Goal: Task Accomplishment & Management: Use online tool/utility

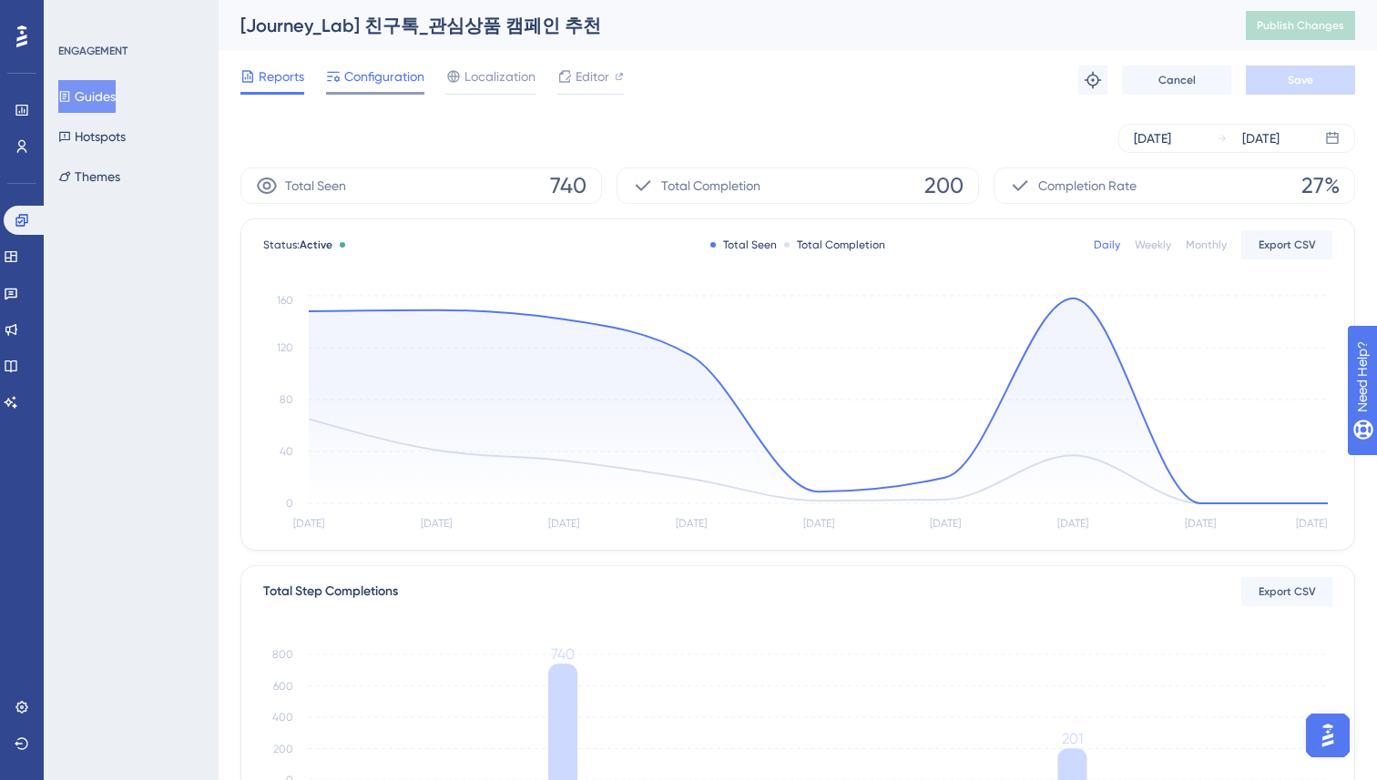
click at [375, 80] on span "Configuration" at bounding box center [384, 77] width 80 height 22
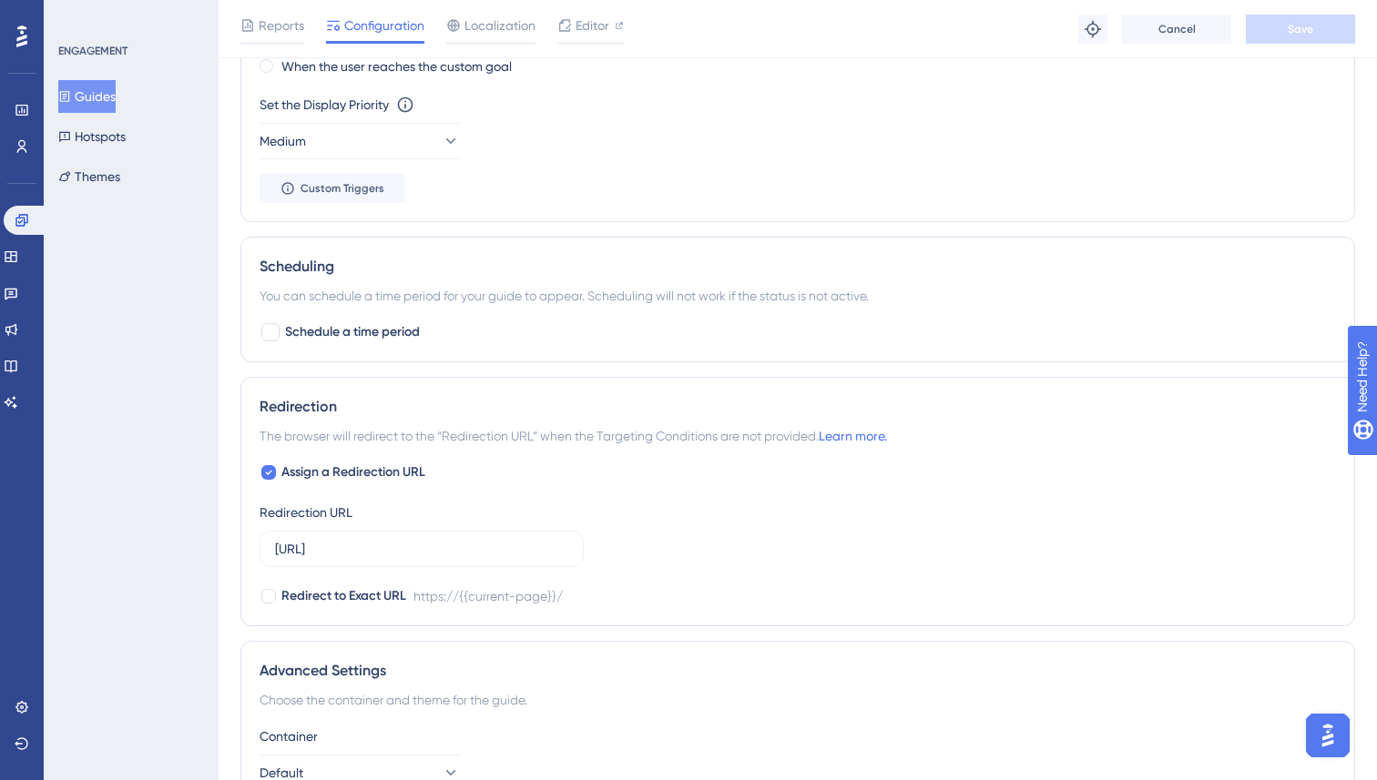
scroll to position [1232, 0]
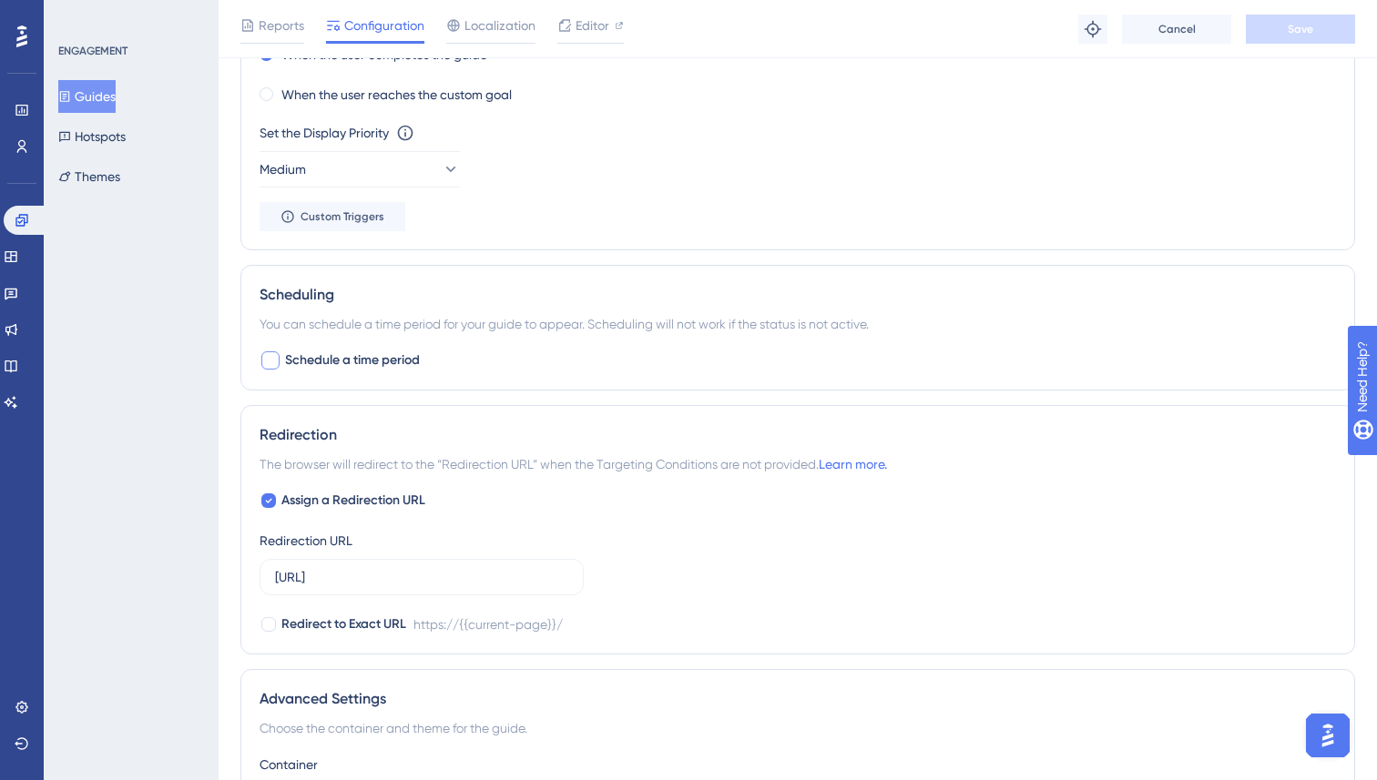
click at [317, 364] on span "Schedule a time period" at bounding box center [352, 361] width 135 height 22
checkbox input "true"
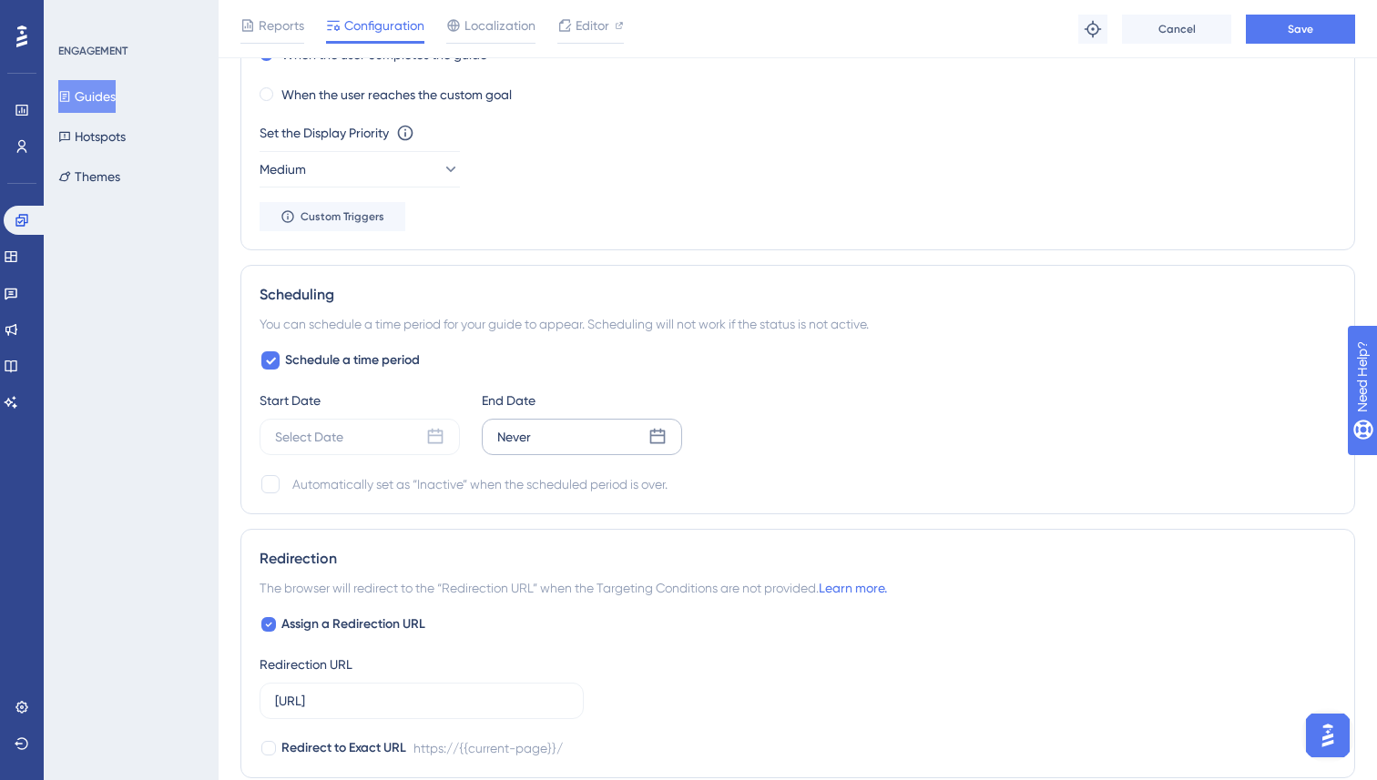
click at [637, 434] on div "Never" at bounding box center [582, 437] width 200 height 36
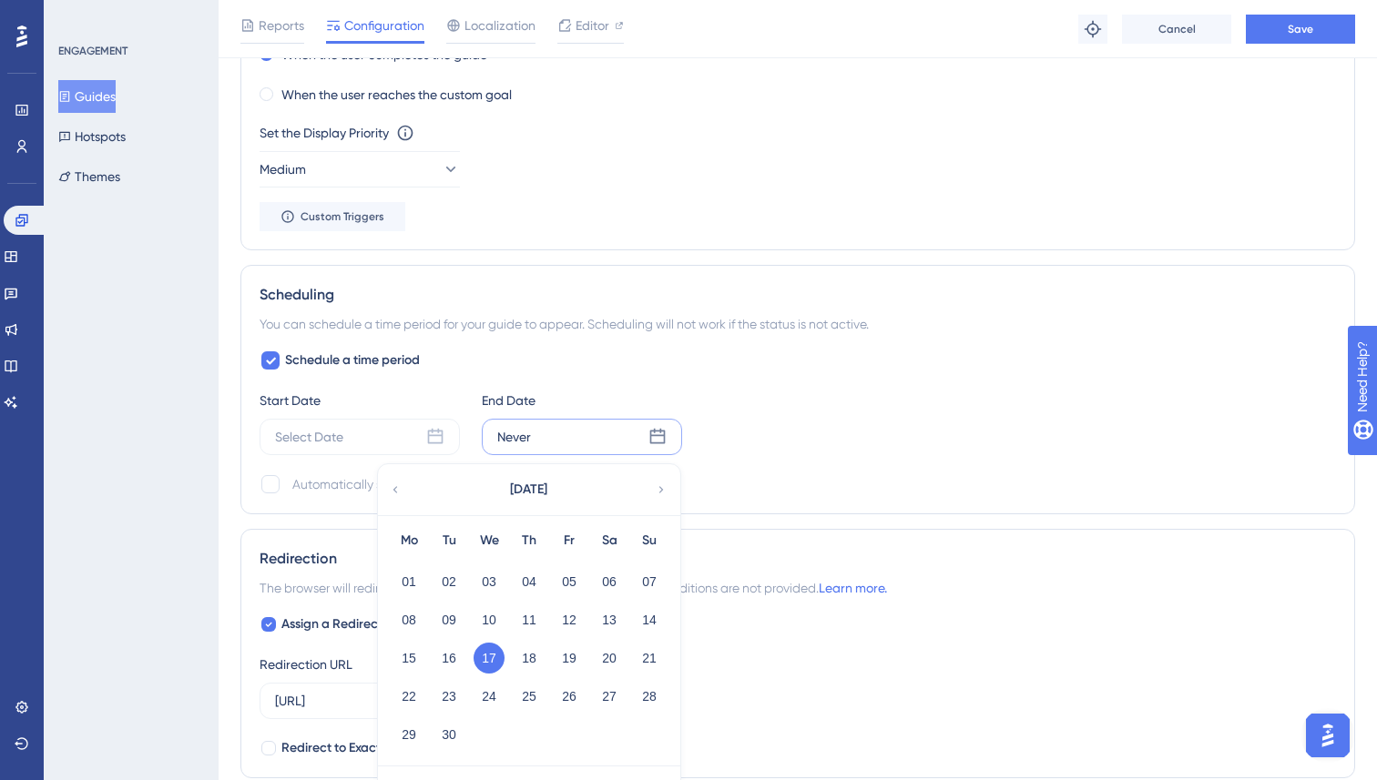
click at [488, 662] on button "17" at bounding box center [488, 658] width 31 height 31
click at [488, 653] on button "17" at bounding box center [488, 658] width 31 height 31
click at [809, 413] on div "Start Date Select Date End Date Never September 2025 Mo Tu We Th Fr Sa Su 01 02…" at bounding box center [797, 423] width 1076 height 66
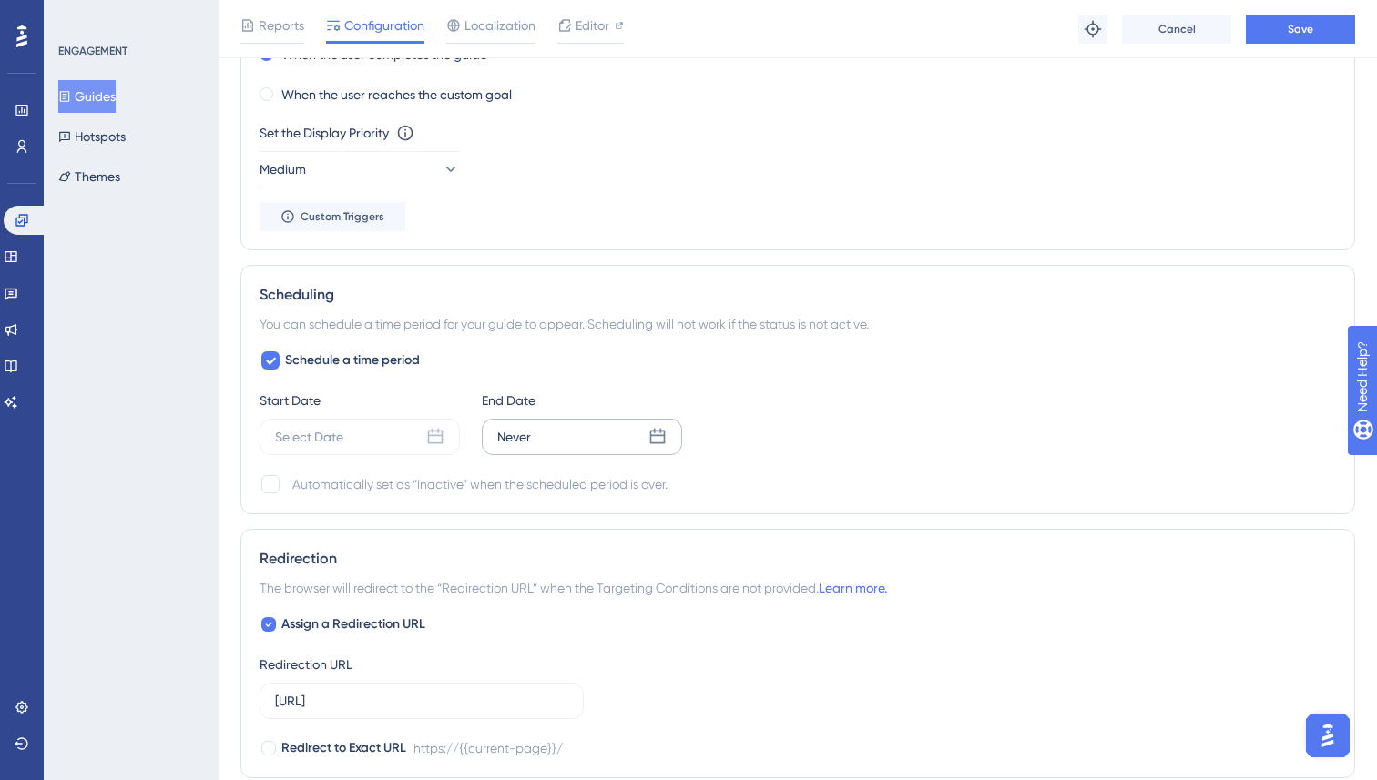
click at [658, 433] on icon at bounding box center [657, 437] width 18 height 18
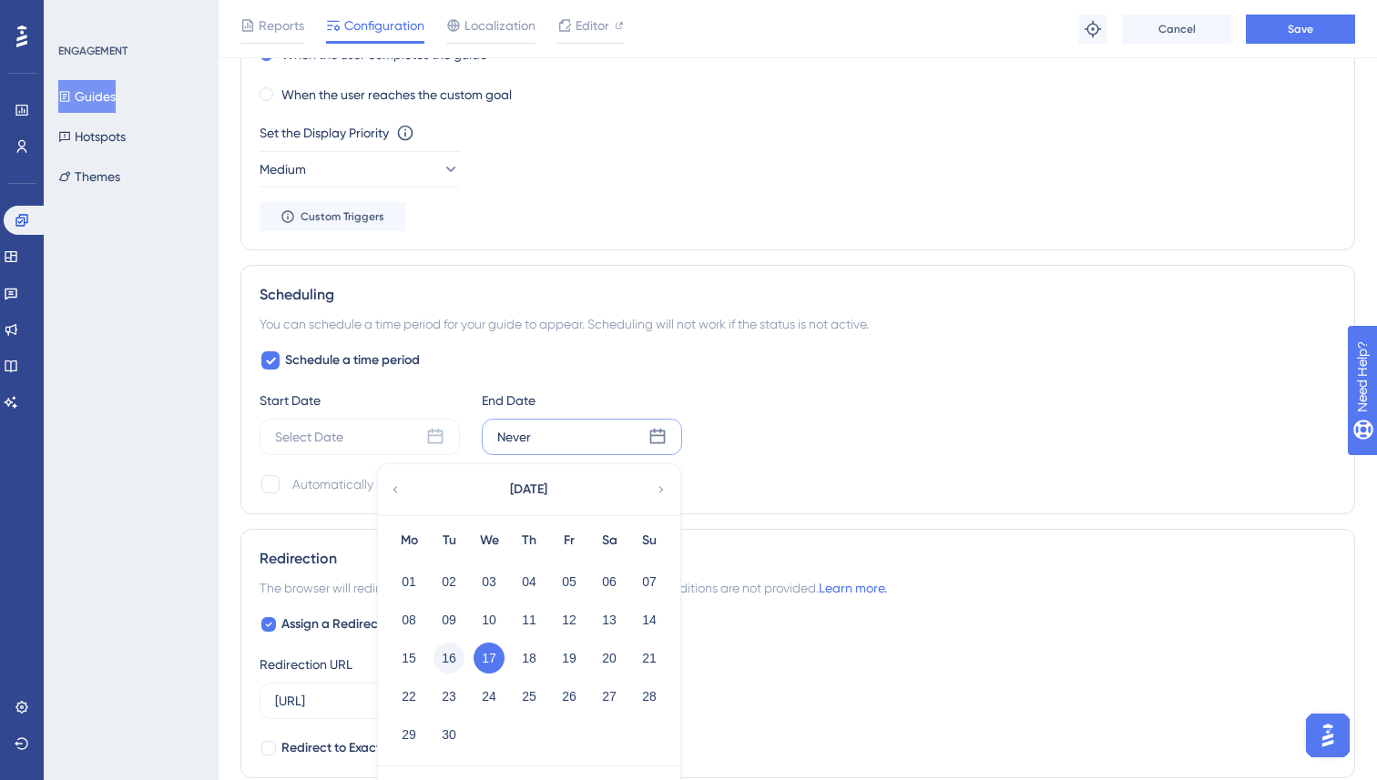
click at [448, 657] on button "16" at bounding box center [448, 658] width 31 height 31
click at [495, 650] on button "17" at bounding box center [488, 658] width 31 height 31
click at [874, 411] on div "Start Date Select Date End Date Never September 2025 Mo Tu We Th Fr Sa Su 01 02…" at bounding box center [797, 423] width 1076 height 66
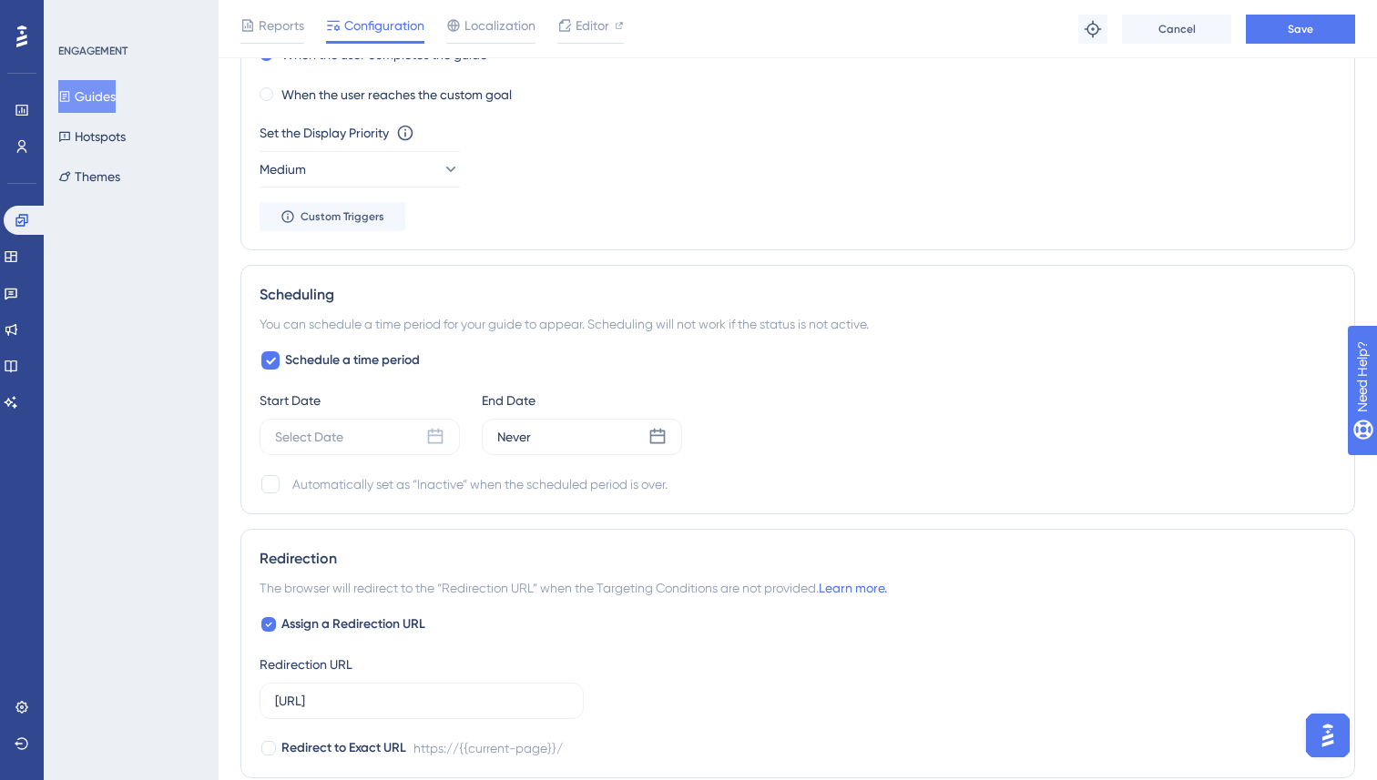
click at [758, 450] on div "Start Date Select Date End Date Never" at bounding box center [797, 423] width 1076 height 66
click at [106, 97] on button "Guides" at bounding box center [86, 96] width 57 height 33
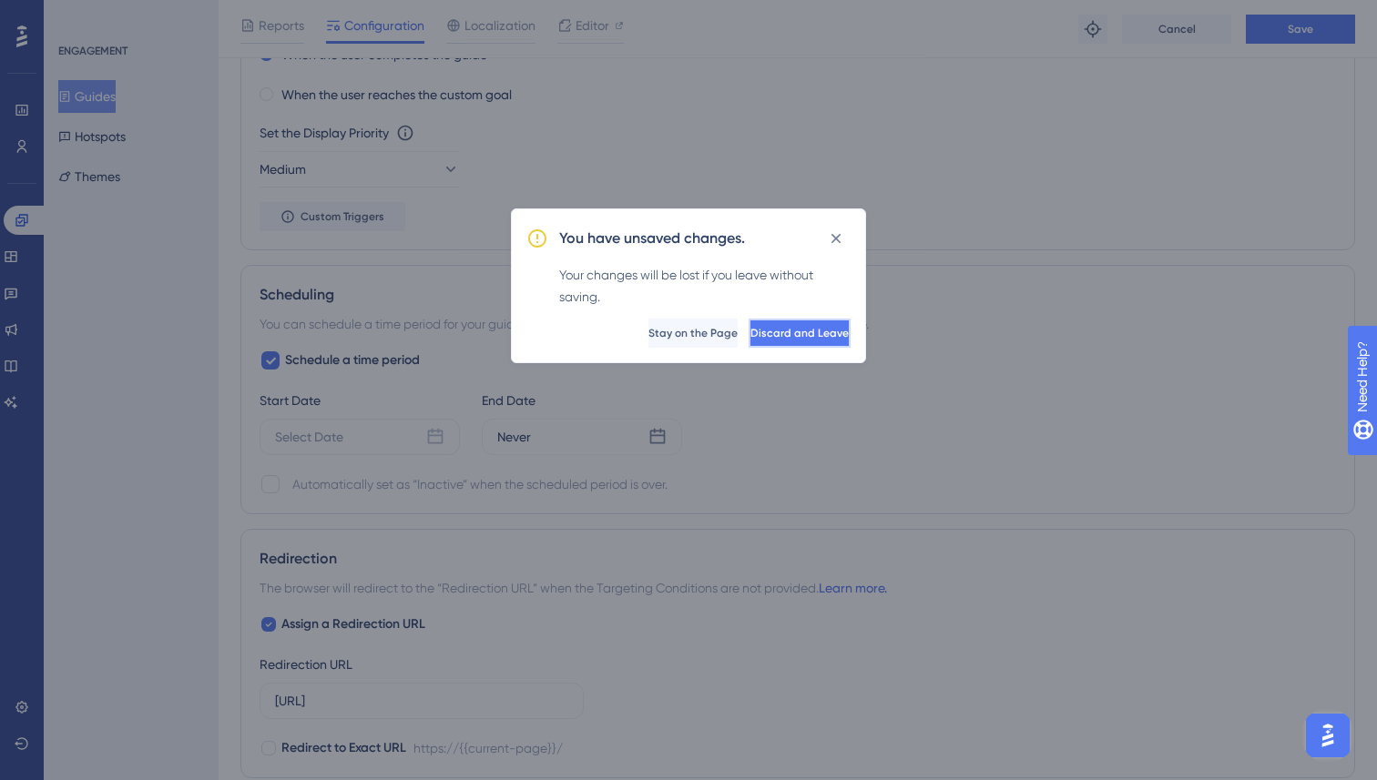
click at [782, 333] on span "Discard and Leave" at bounding box center [799, 333] width 98 height 15
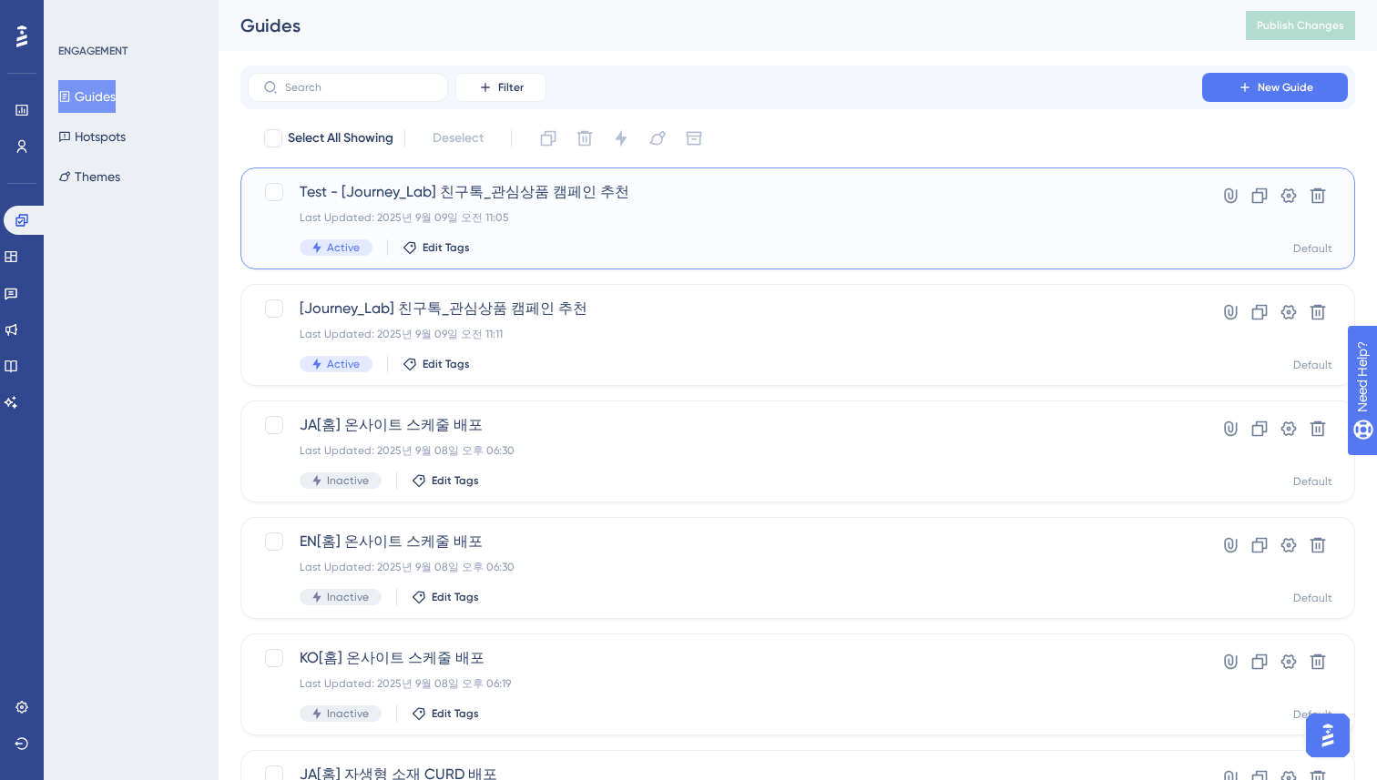
click at [574, 228] on div "Test - [Journey_Lab] 친구톡_관심상품 캠페인 추천 Last Updated: 2025년 9월 09일 오전 11:05 Active…" at bounding box center [725, 218] width 850 height 75
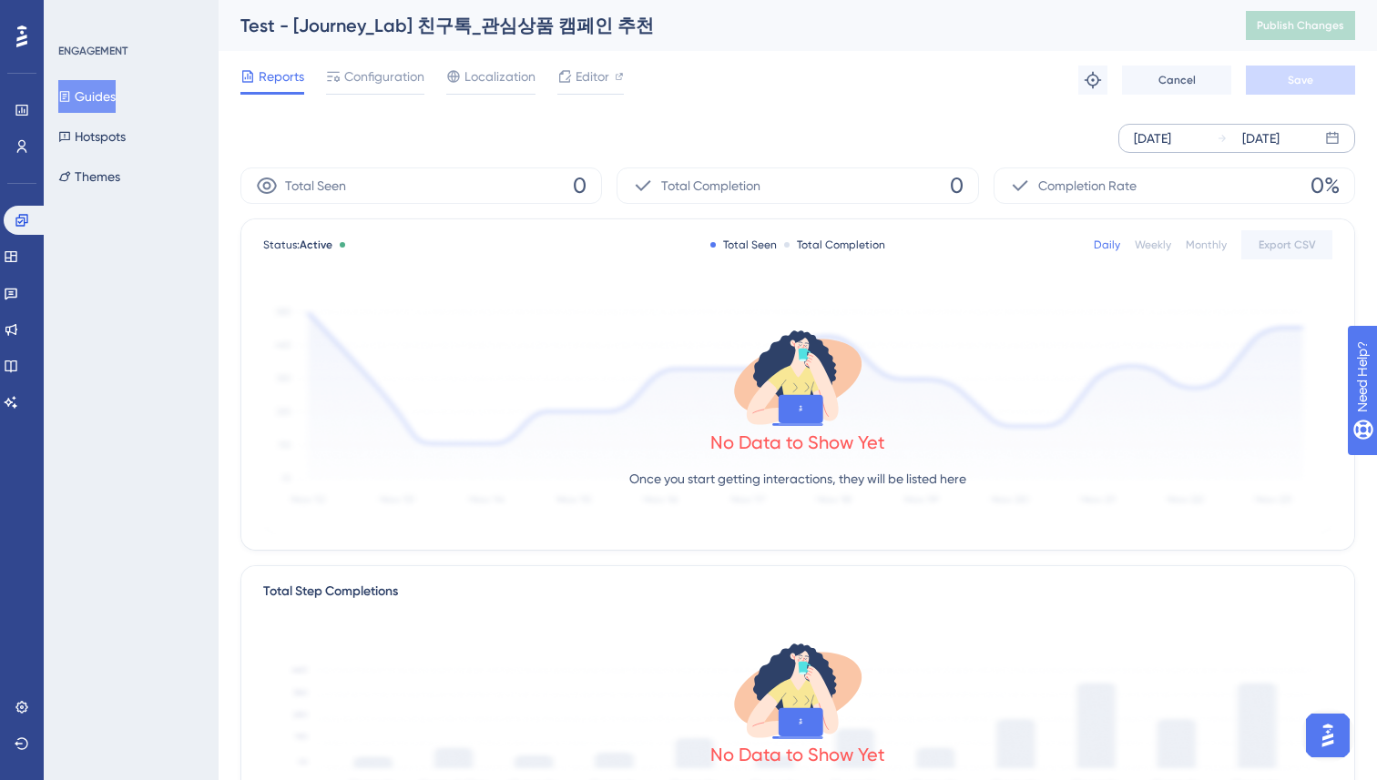
click at [1229, 141] on div "Sep 17 2025" at bounding box center [1247, 138] width 63 height 22
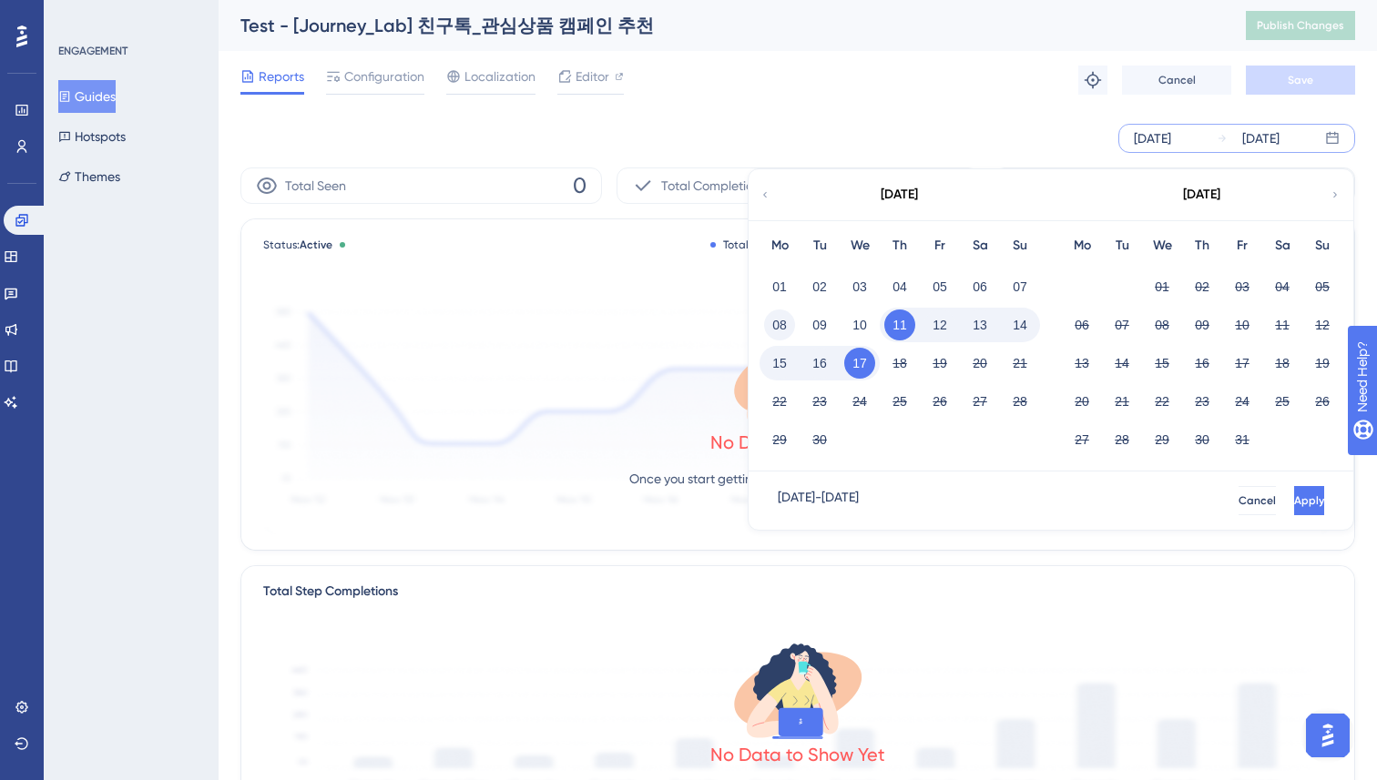
click at [774, 319] on button "08" at bounding box center [779, 325] width 31 height 31
click at [1290, 499] on button "Apply" at bounding box center [1307, 500] width 34 height 29
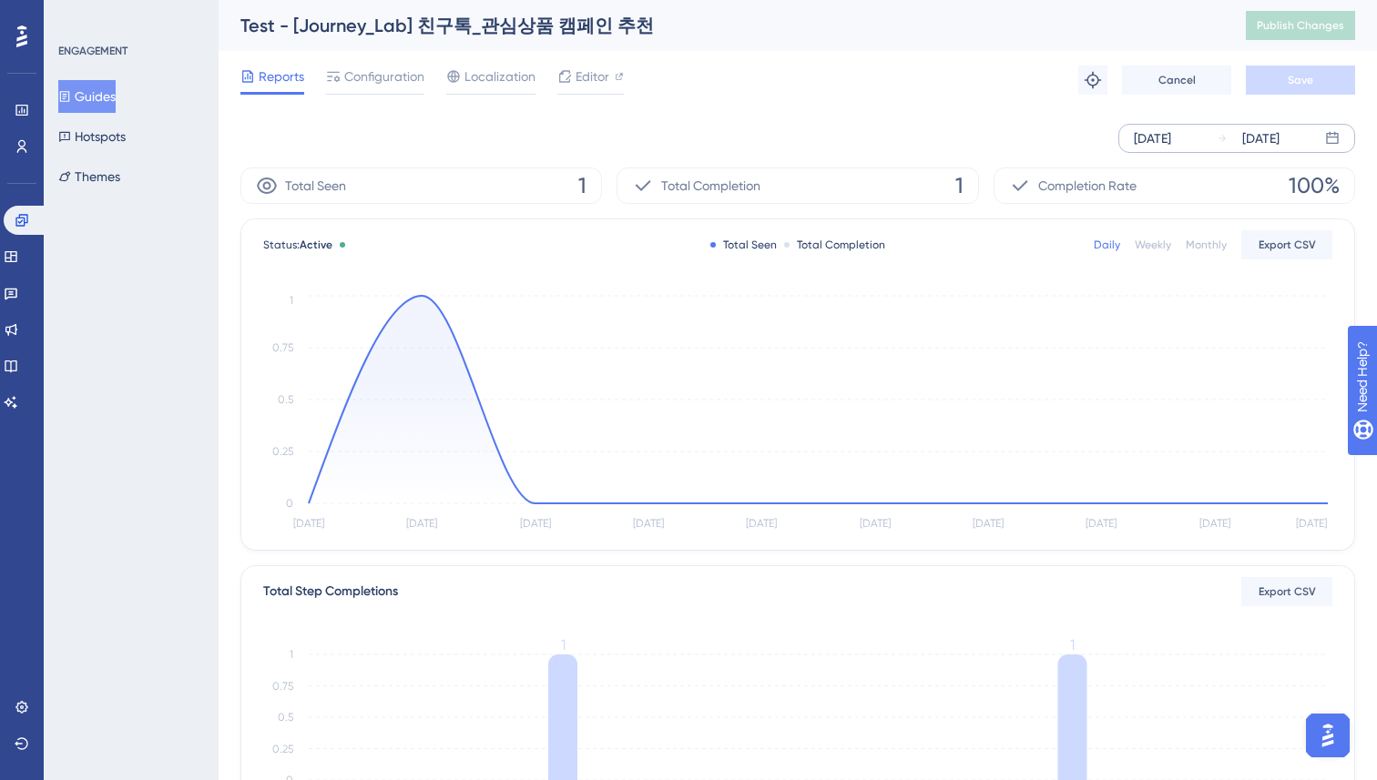
click at [520, 139] on div "Sep 08 2025 Sep 17 2025" at bounding box center [797, 138] width 1114 height 29
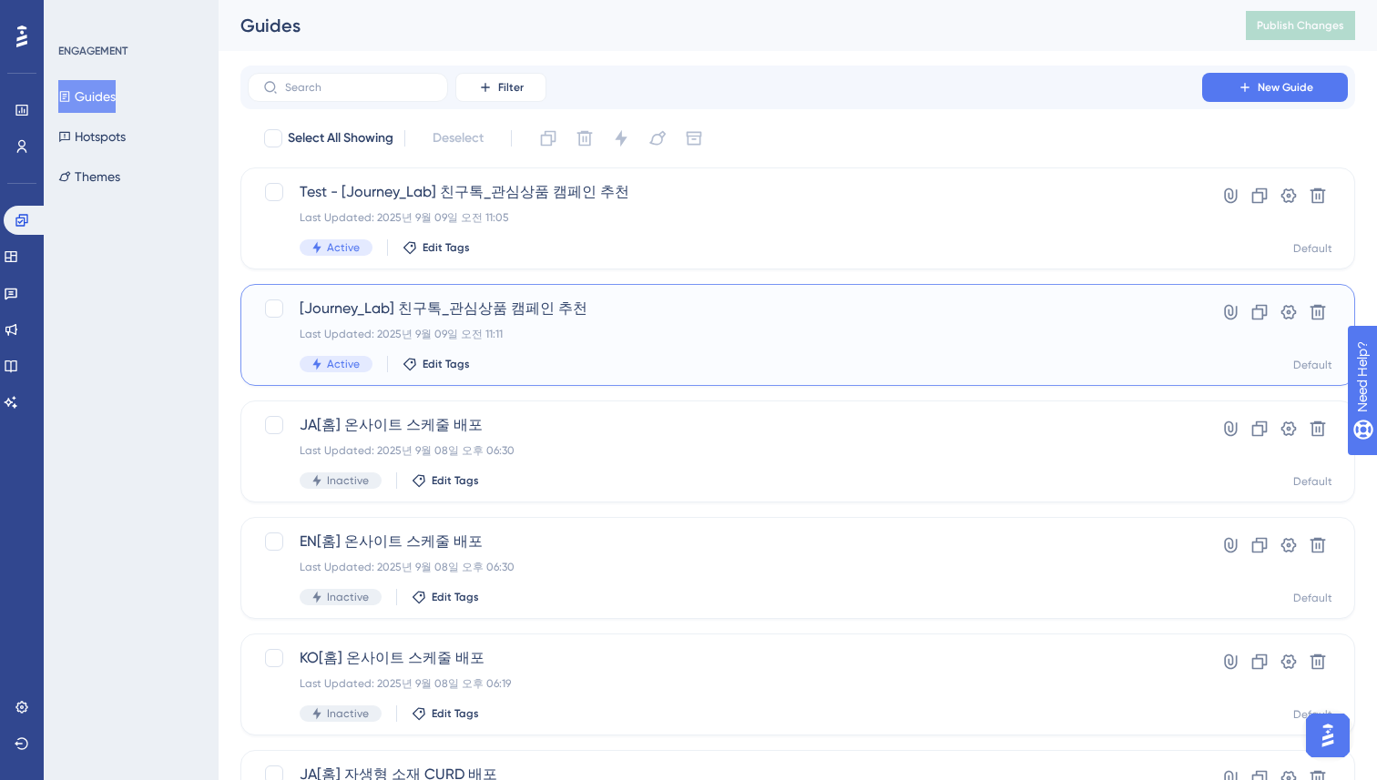
click at [600, 309] on span "[Journey_Lab] 친구톡_관심상품 캠페인 추천" at bounding box center [725, 309] width 850 height 22
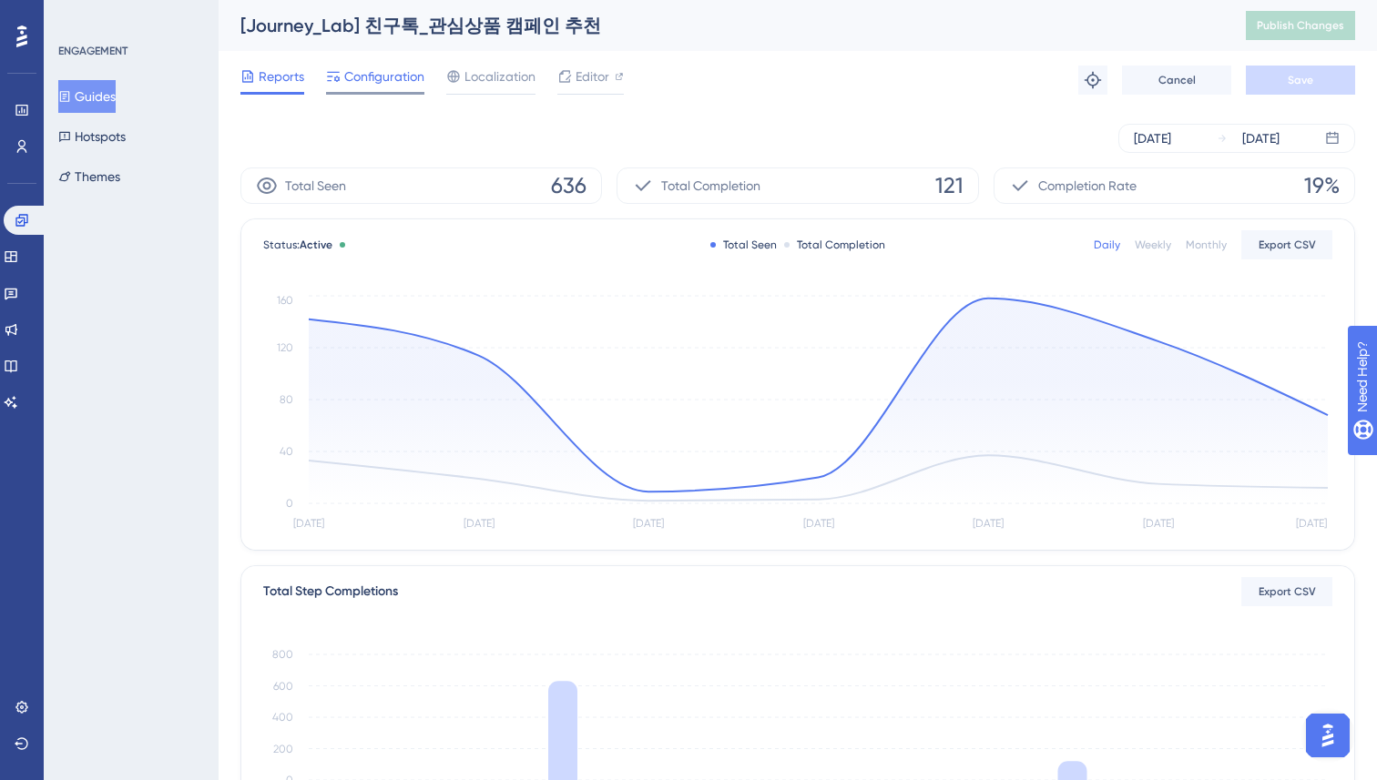
click at [378, 76] on span "Configuration" at bounding box center [384, 77] width 80 height 22
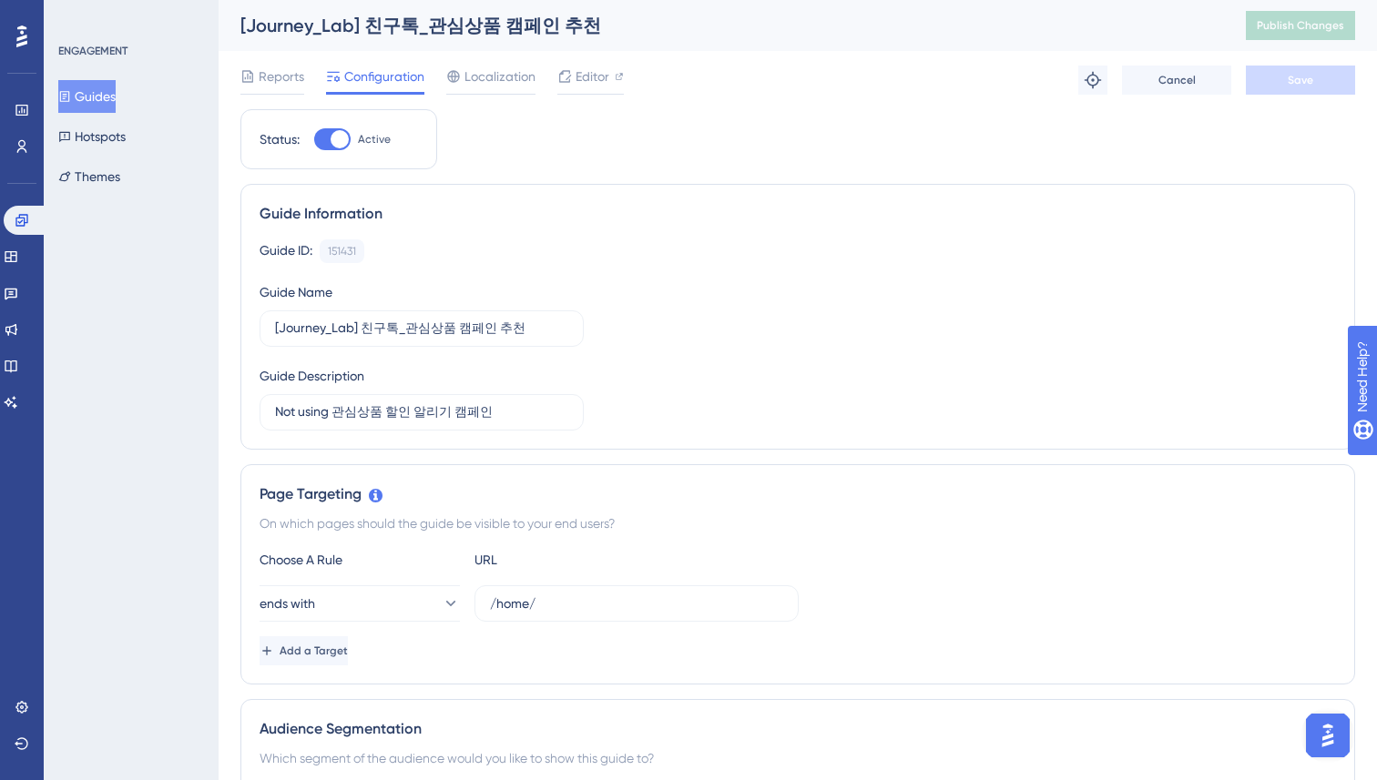
click at [97, 98] on button "Guides" at bounding box center [86, 96] width 57 height 33
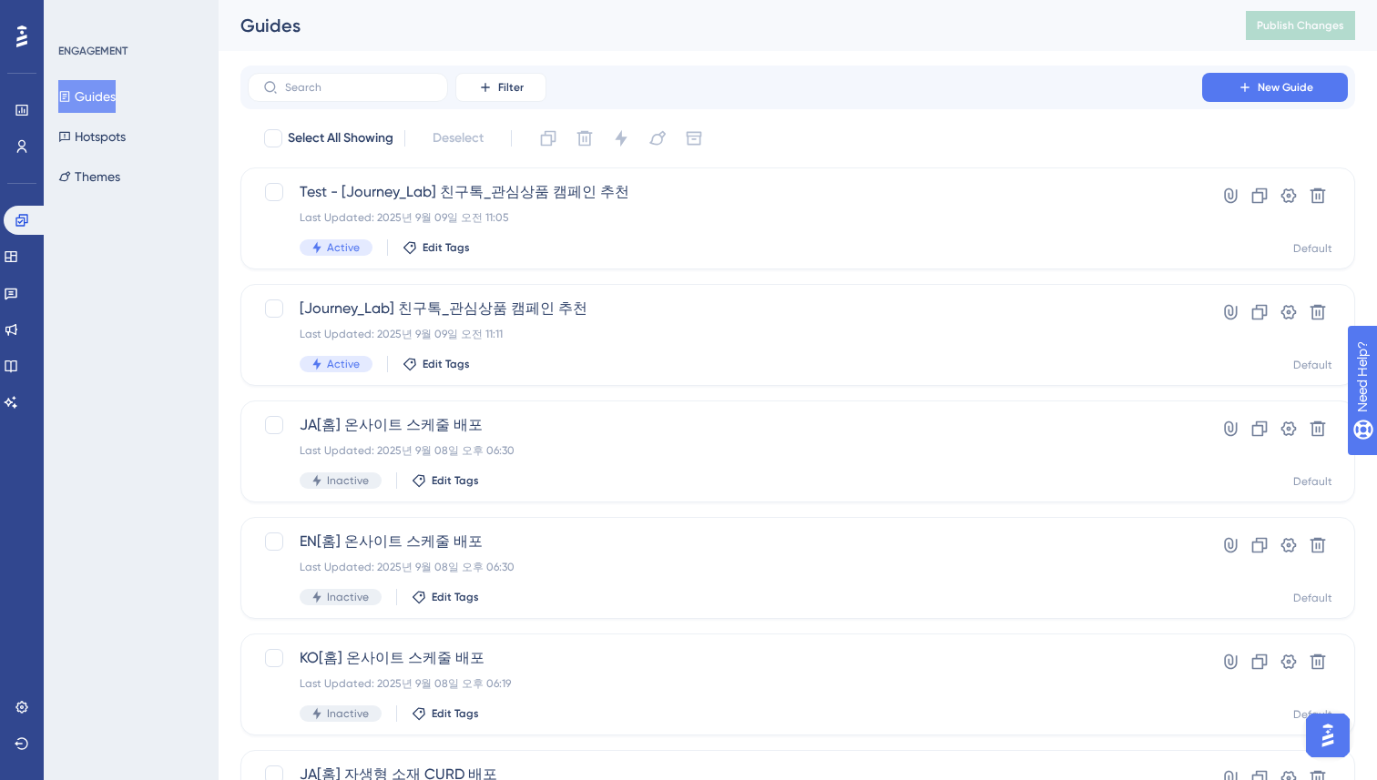
click at [954, 104] on div "Filter New Guide" at bounding box center [797, 88] width 1114 height 44
click at [1243, 97] on button "New Guide" at bounding box center [1275, 87] width 146 height 29
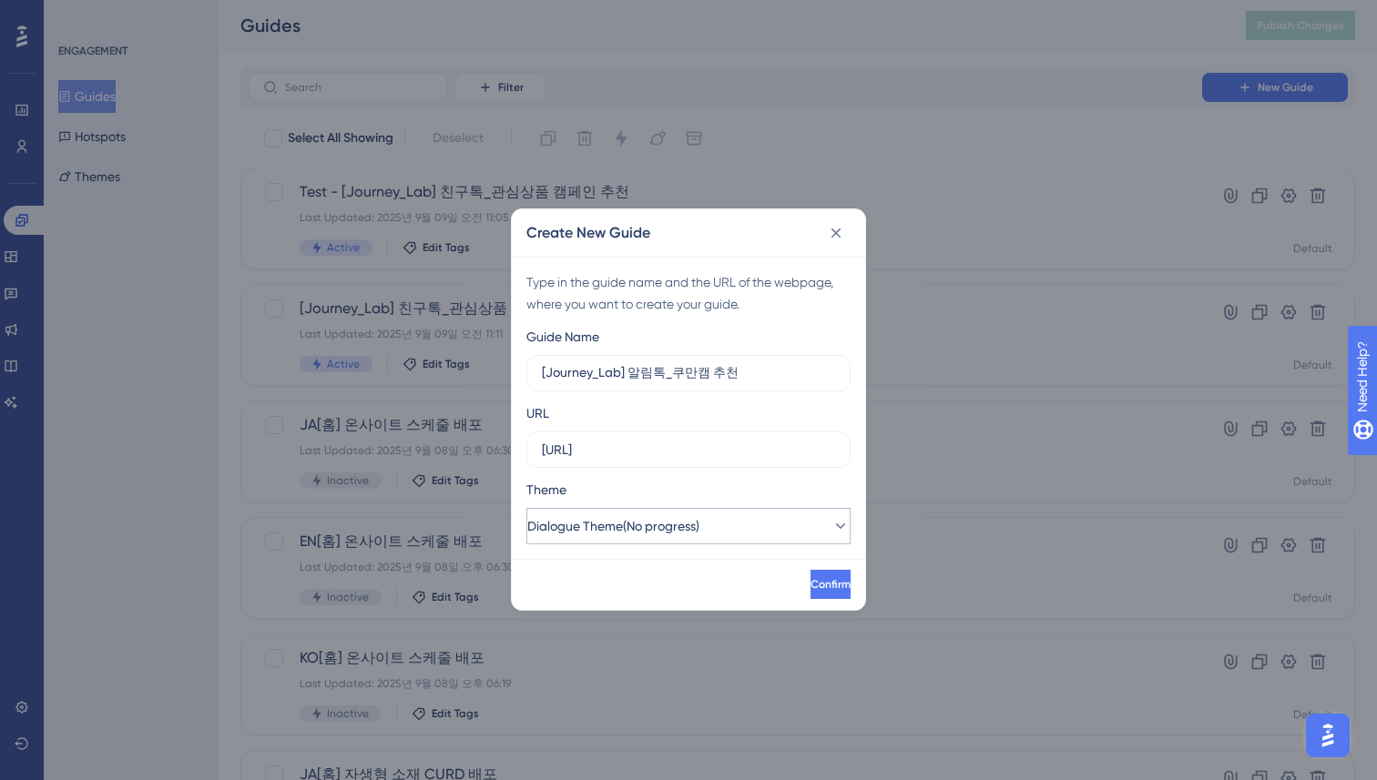
type input "[Journey_Lab] 알림톡_쿠만캠 추천"
click at [730, 524] on button "Dialogue Theme(No progress)" at bounding box center [688, 526] width 324 height 36
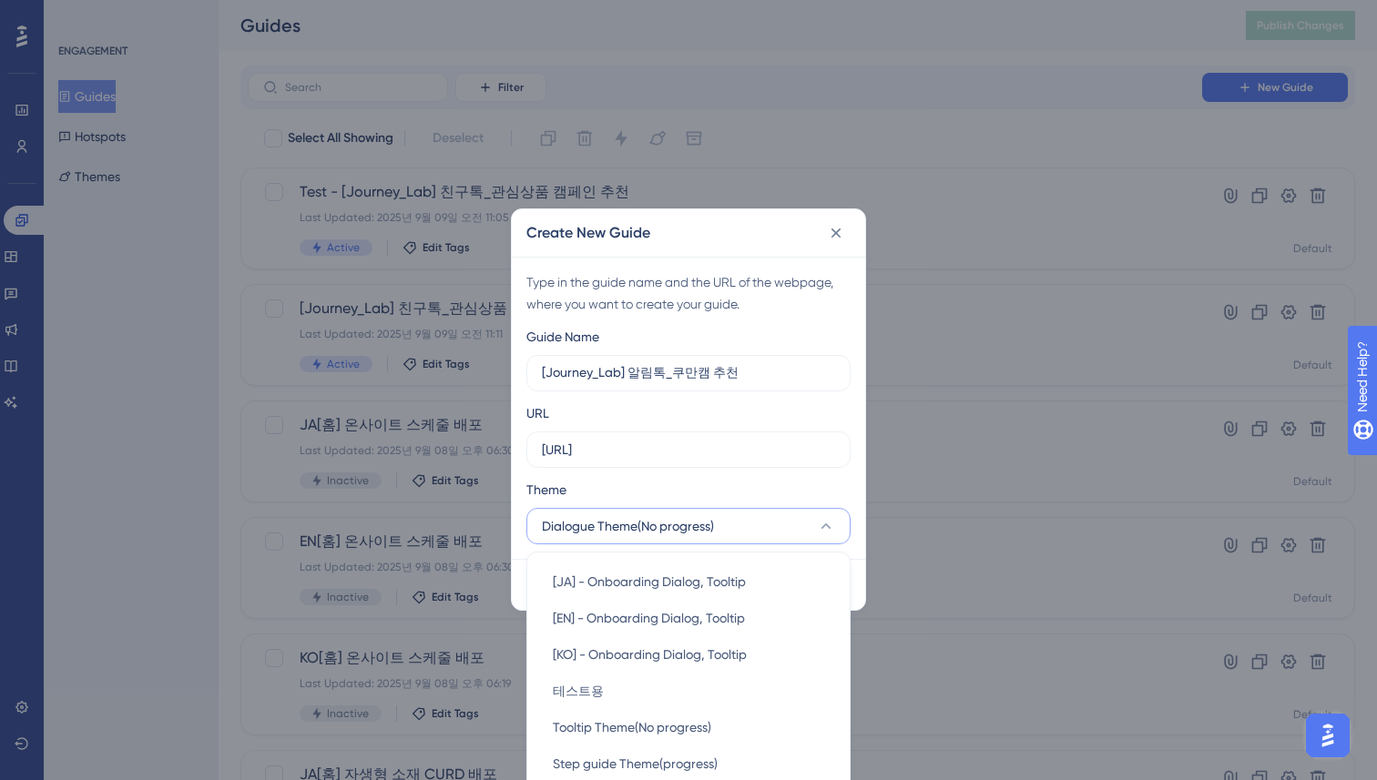
scroll to position [62, 0]
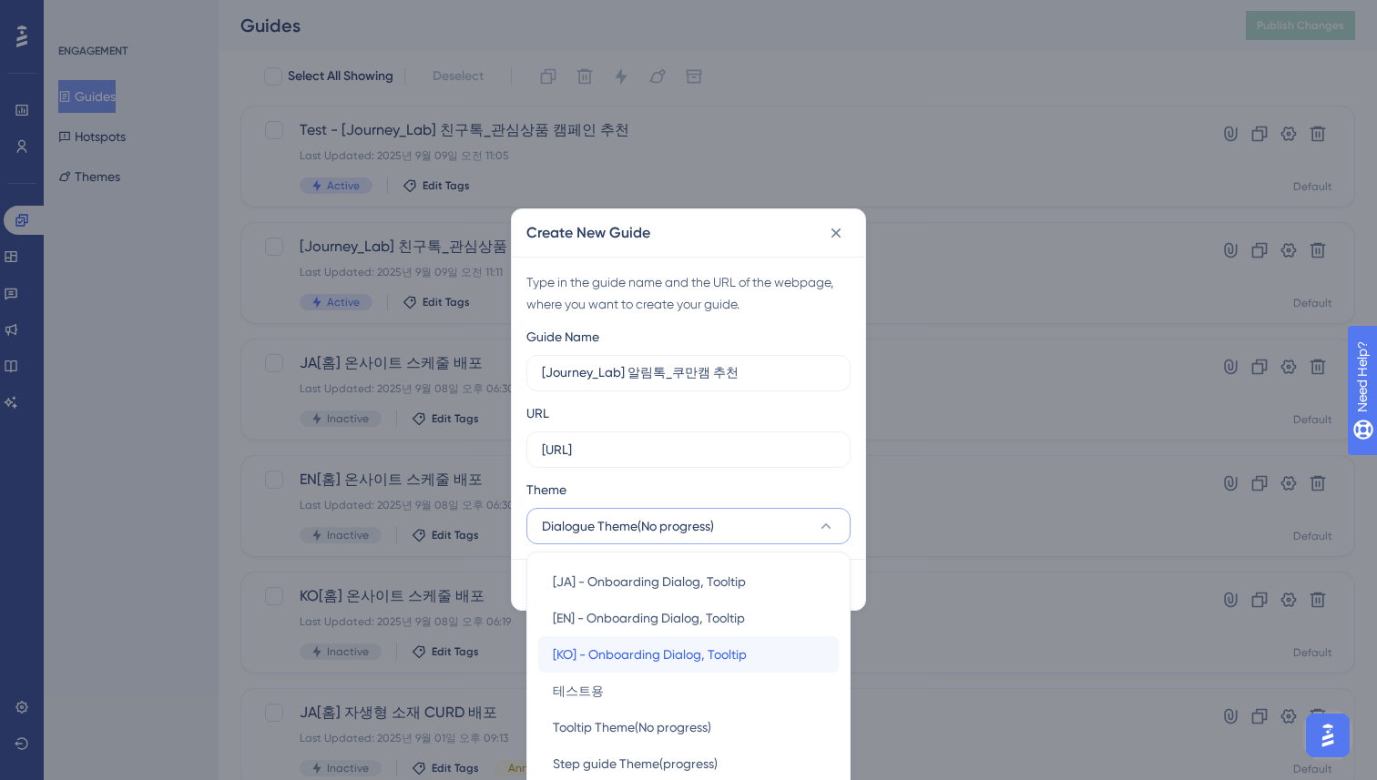
click at [607, 657] on span "[KO] - Onboarding Dialog, Tooltip" at bounding box center [650, 655] width 194 height 22
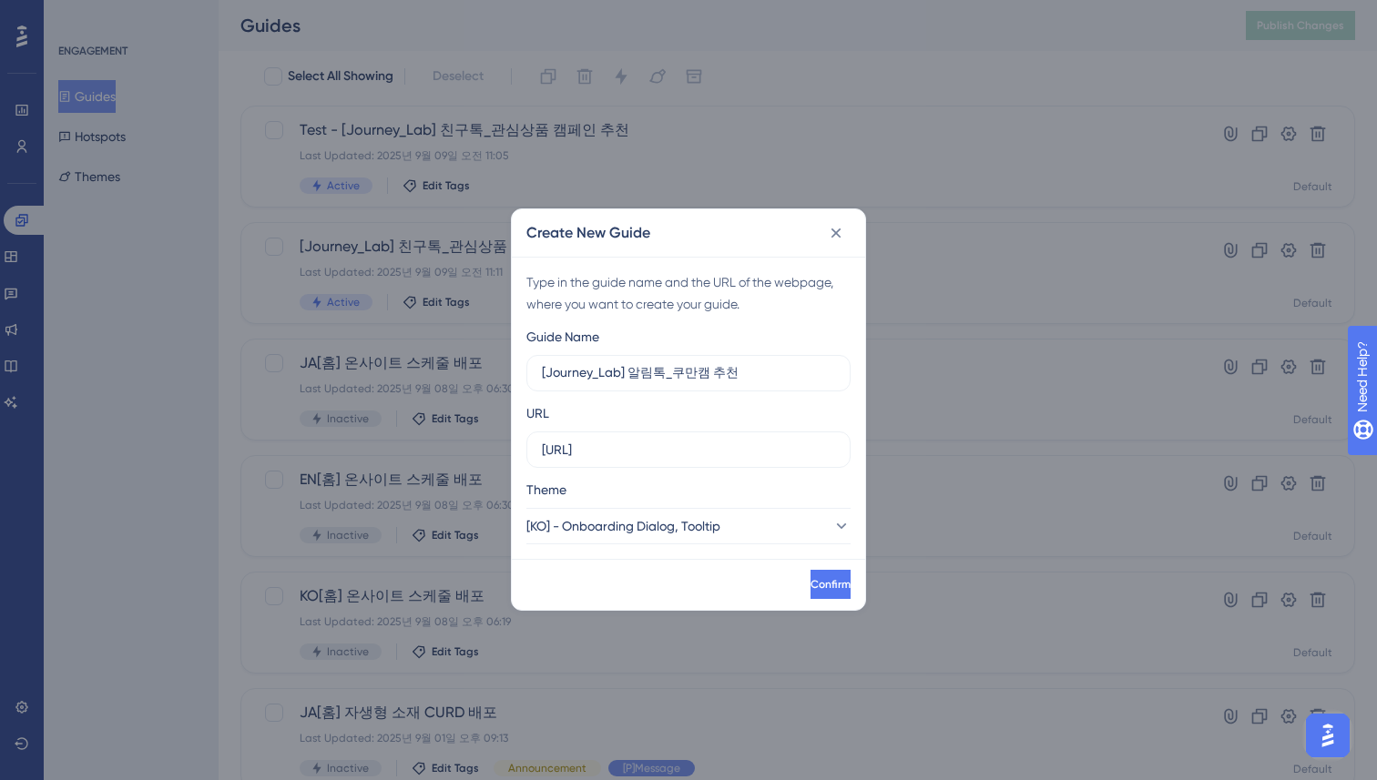
click at [684, 568] on div "Confirm" at bounding box center [688, 584] width 353 height 51
click at [810, 583] on span "Confirm" at bounding box center [828, 584] width 40 height 15
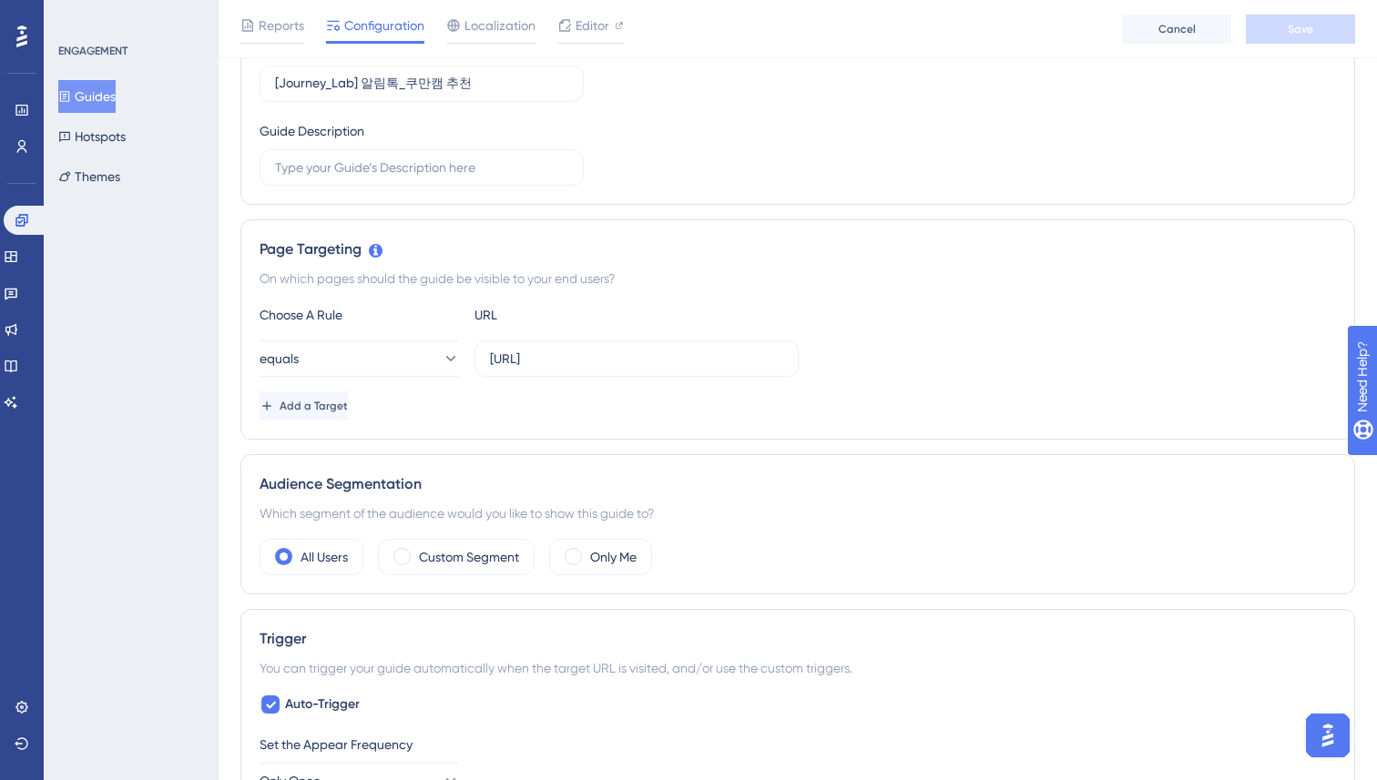
scroll to position [253, 0]
click at [380, 366] on button "equals" at bounding box center [359, 358] width 200 height 36
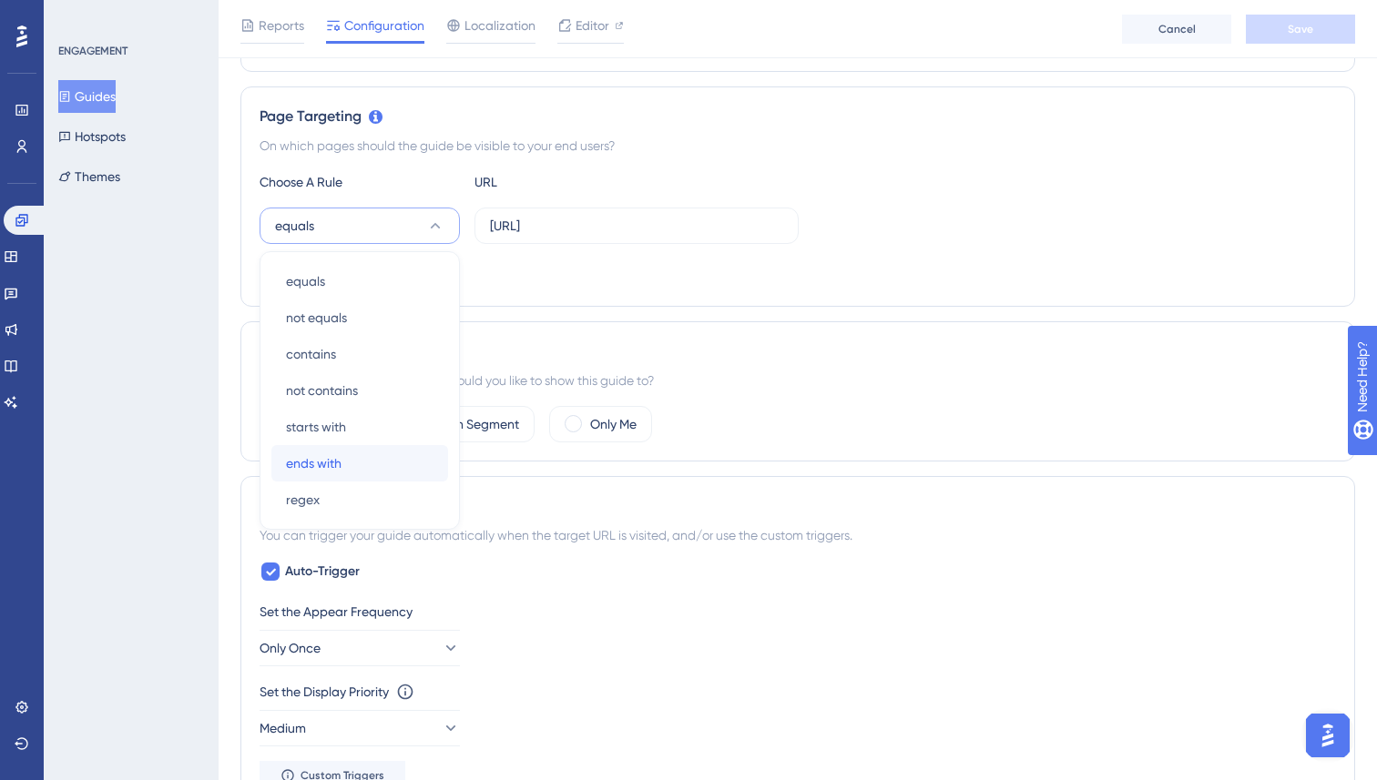
click at [328, 452] on span "ends with" at bounding box center [314, 463] width 56 height 22
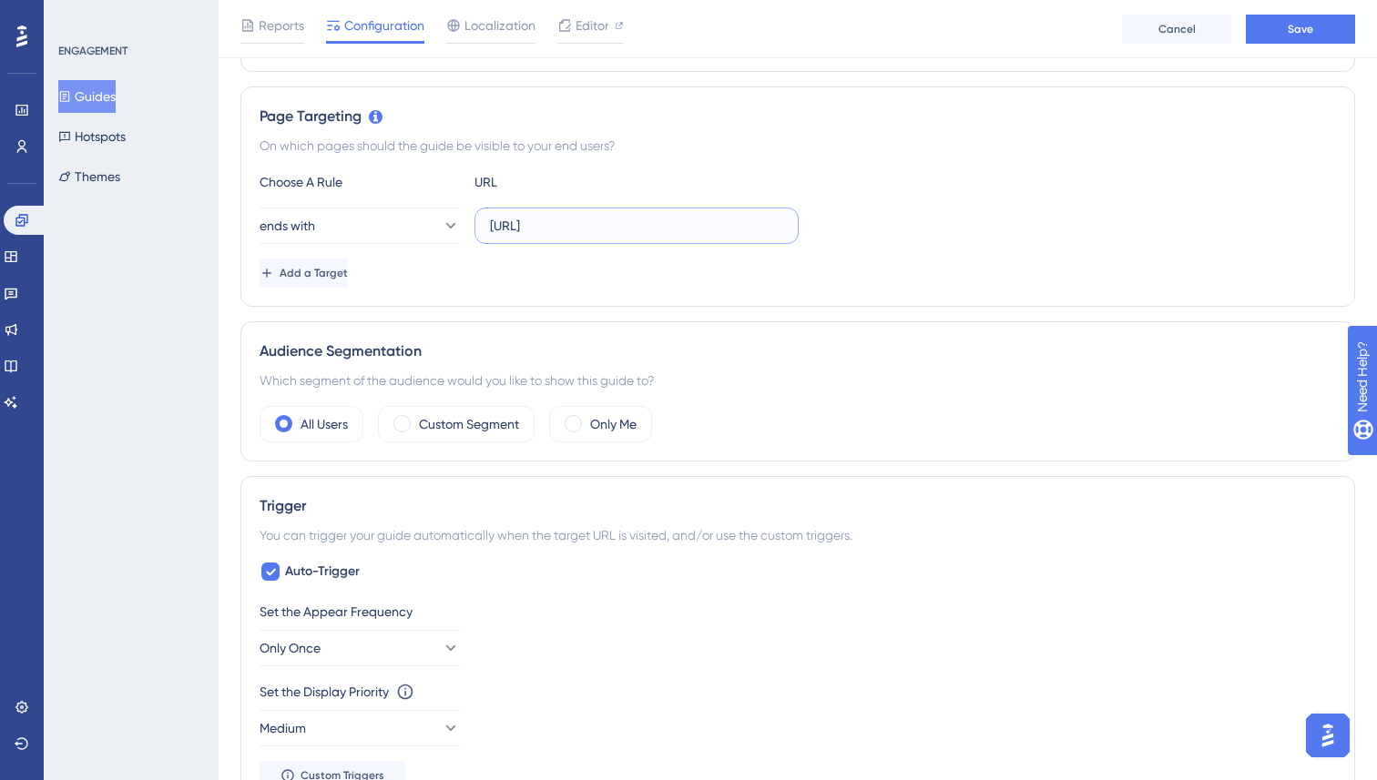
drag, startPoint x: 625, startPoint y: 221, endPoint x: 725, endPoint y: 224, distance: 99.3
click at [635, 221] on input "https://console.datarize.ai/sites/10000/home/" at bounding box center [636, 226] width 293 height 20
drag, startPoint x: 723, startPoint y: 225, endPoint x: 449, endPoint y: 219, distance: 274.1
click at [449, 219] on div "ends with https://console.datarize.ai/sites/10000/home/" at bounding box center [528, 226] width 539 height 36
type input "/home/"
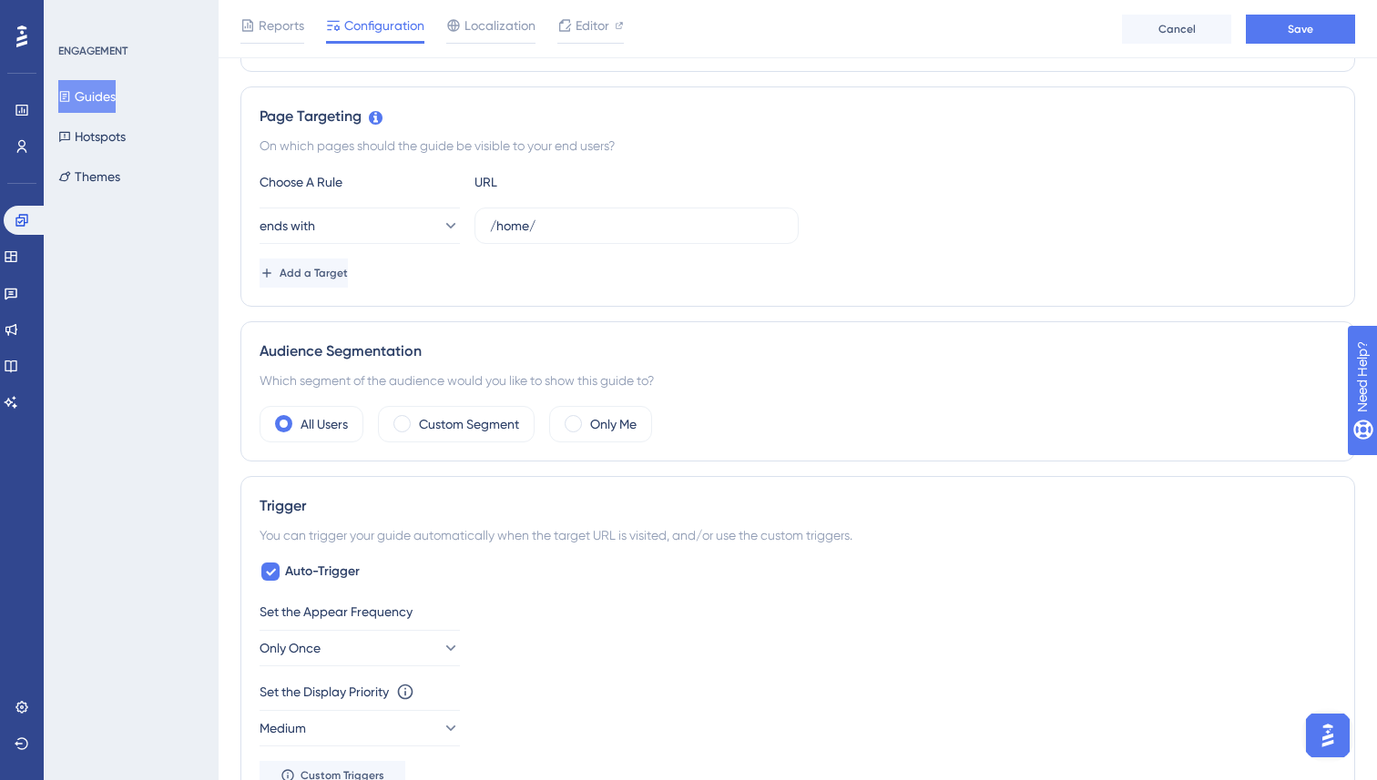
click at [712, 303] on div "Page Targeting On which pages should the guide be visible to your end users? Ch…" at bounding box center [797, 196] width 1114 height 220
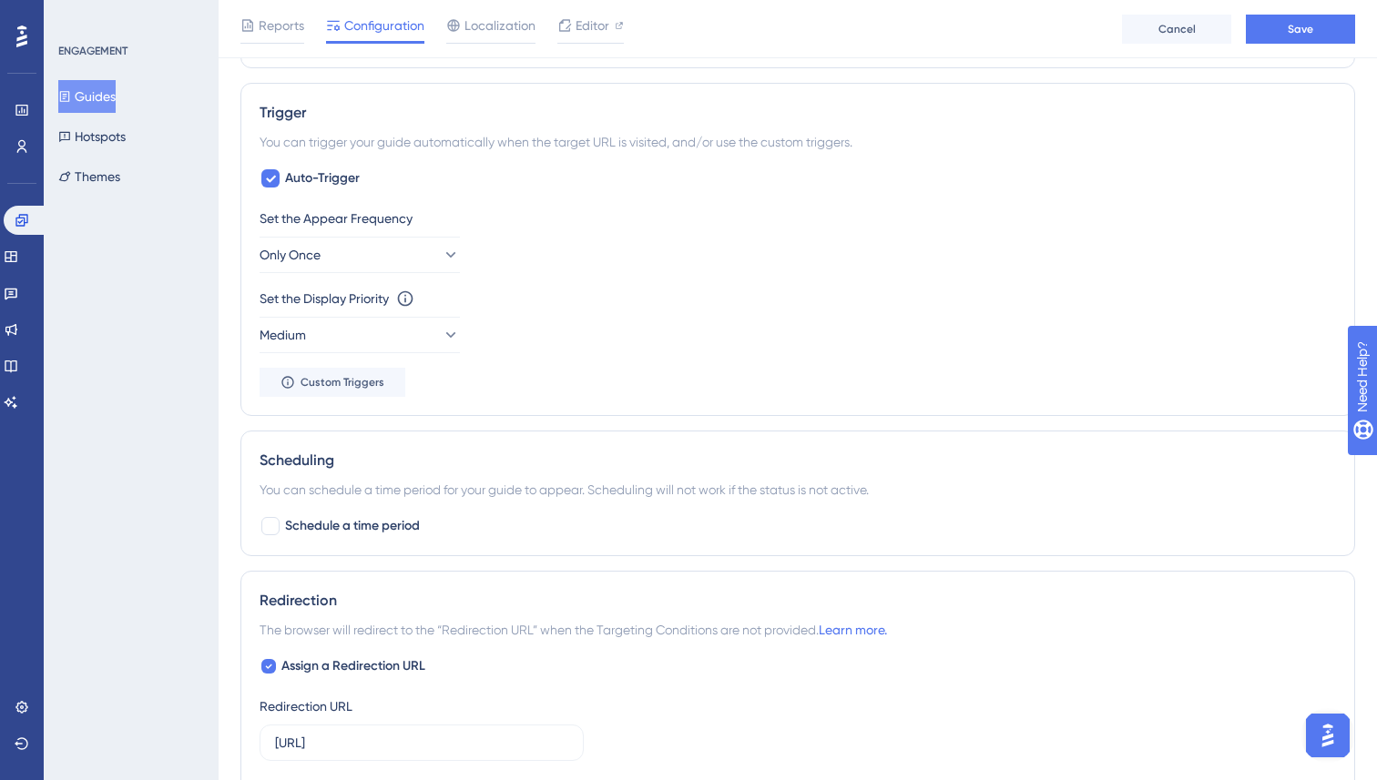
scroll to position [780, 0]
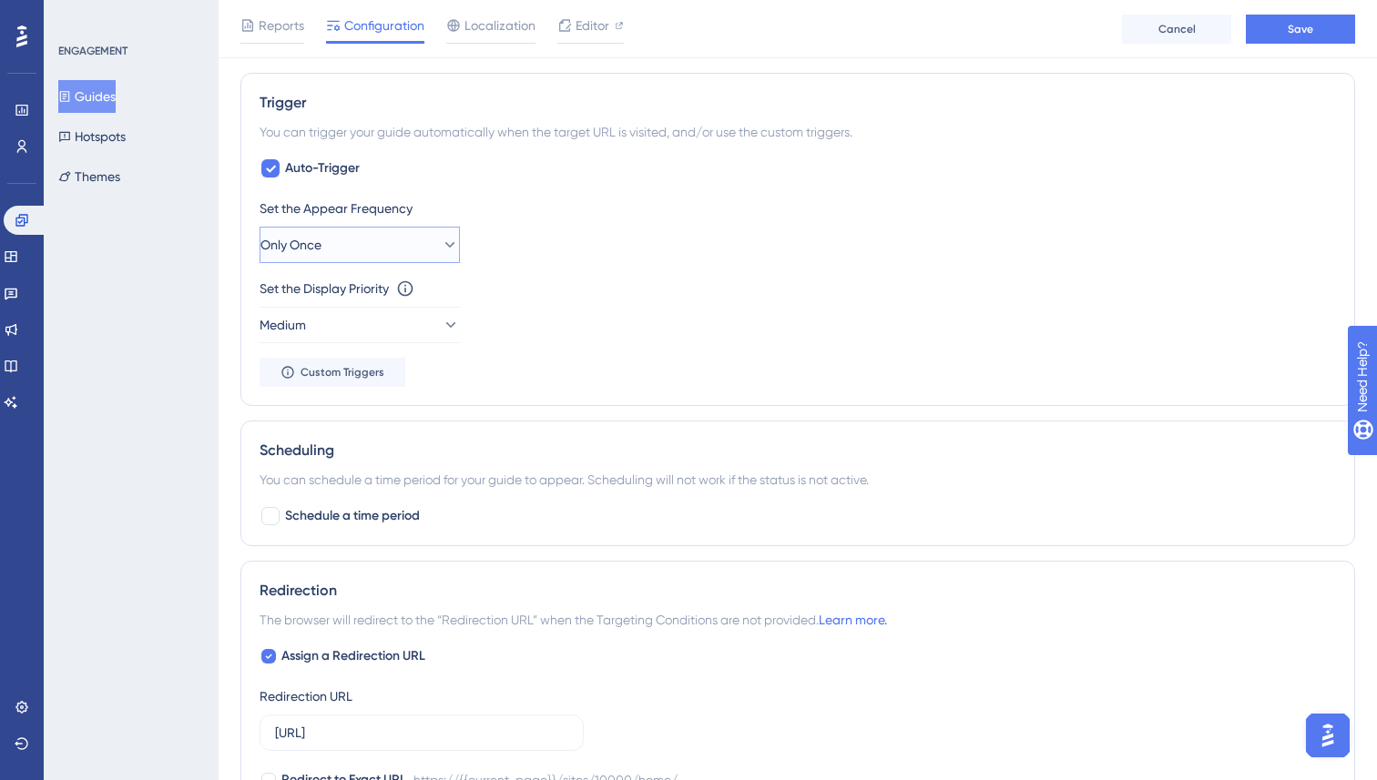
click at [389, 256] on button "Only Once" at bounding box center [359, 245] width 200 height 36
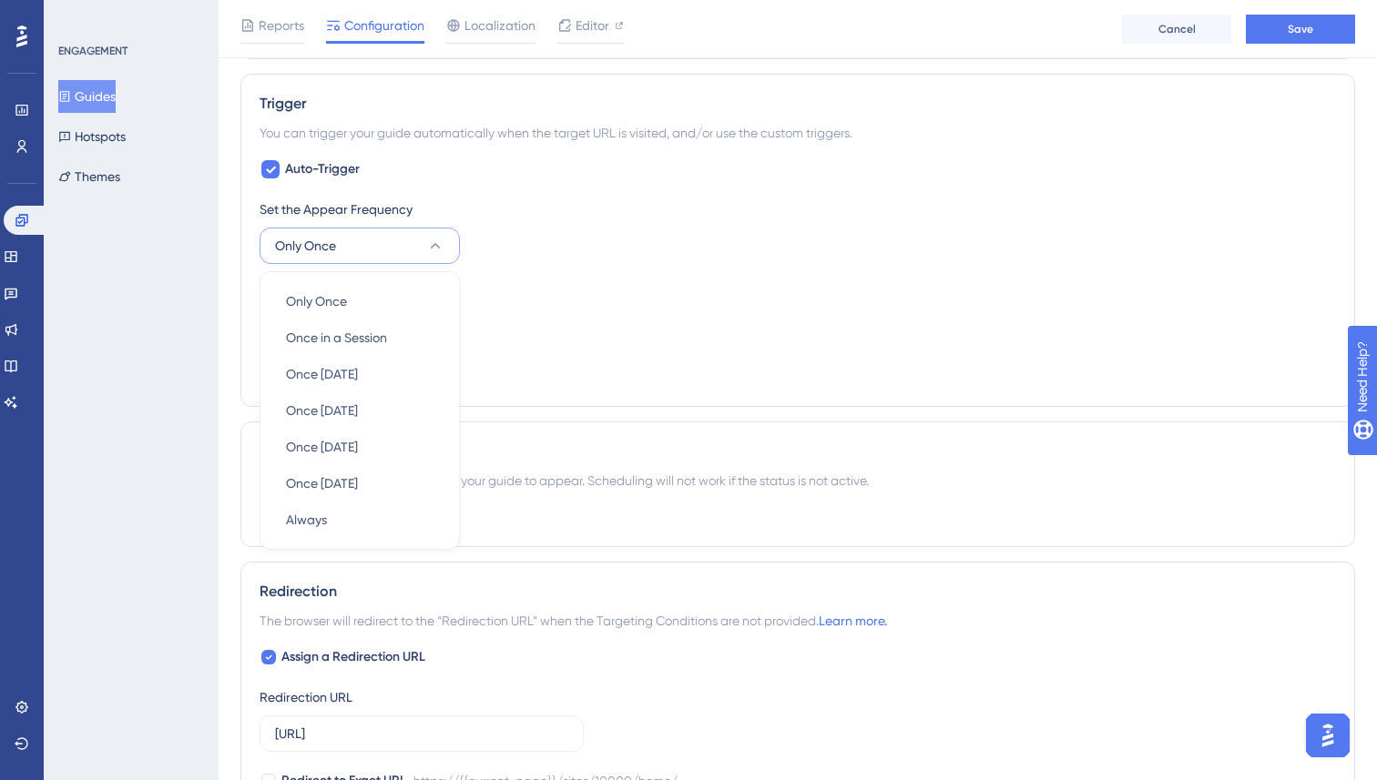
scroll to position [808, 0]
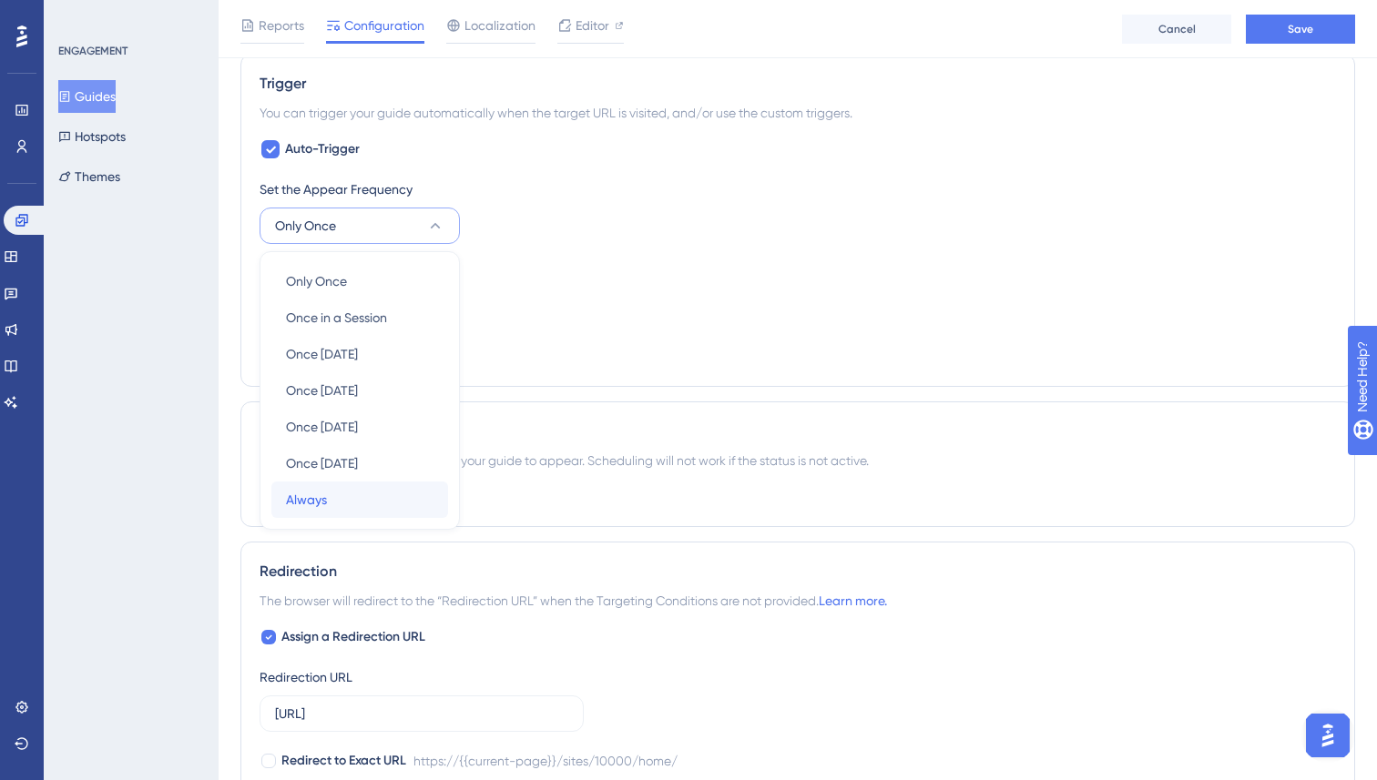
click at [315, 506] on span "Always" at bounding box center [306, 500] width 41 height 22
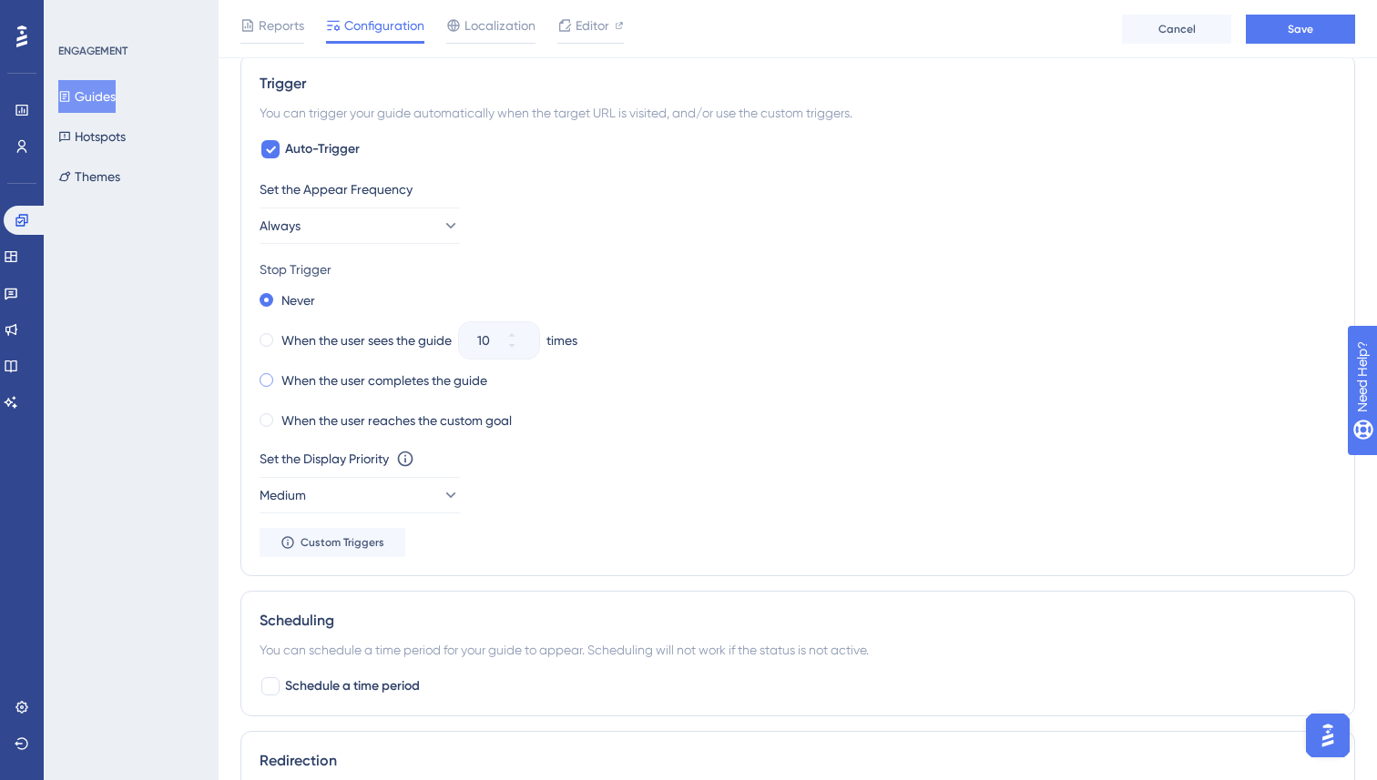
click at [312, 382] on label "When the user completes the guide" at bounding box center [384, 381] width 206 height 22
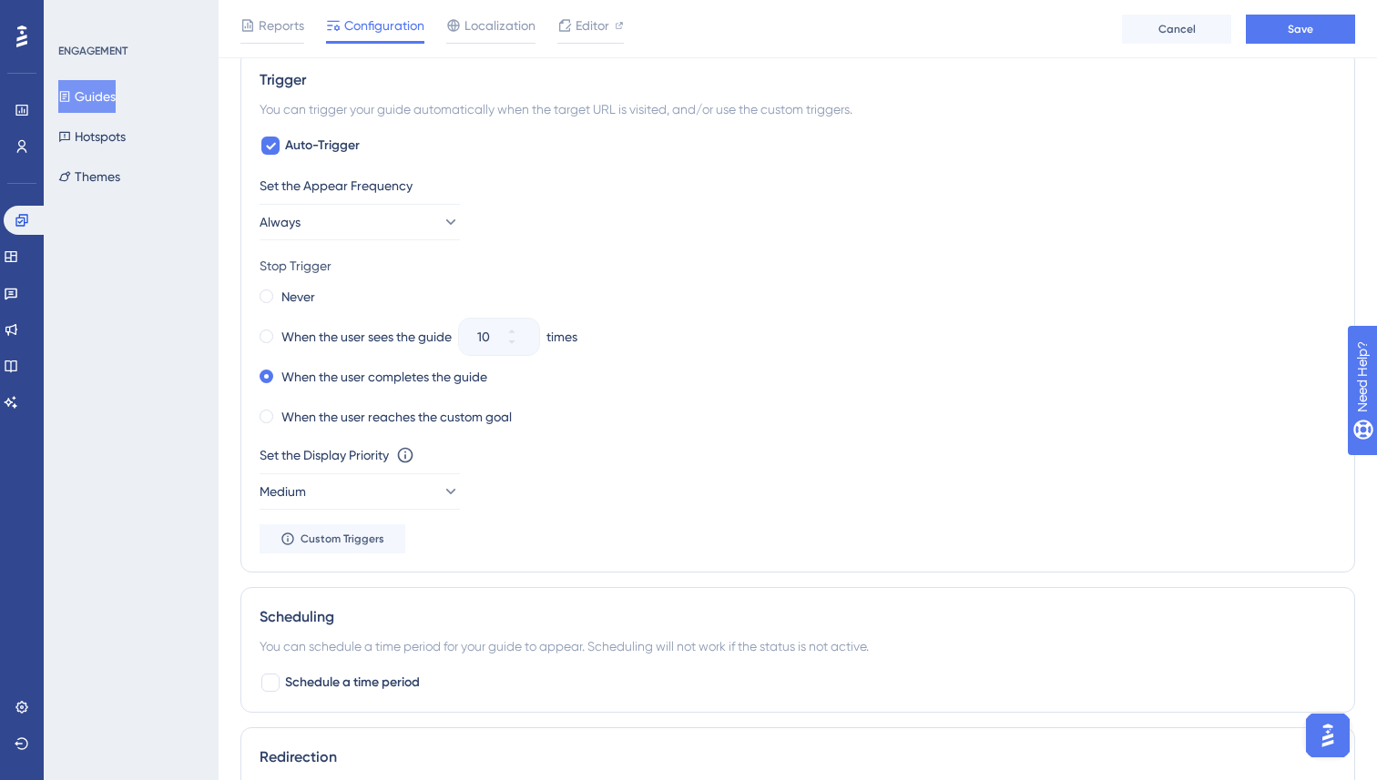
drag, startPoint x: 883, startPoint y: 371, endPoint x: 773, endPoint y: 381, distance: 110.5
click at [881, 371] on div "When the user completes the guide" at bounding box center [797, 376] width 1076 height 25
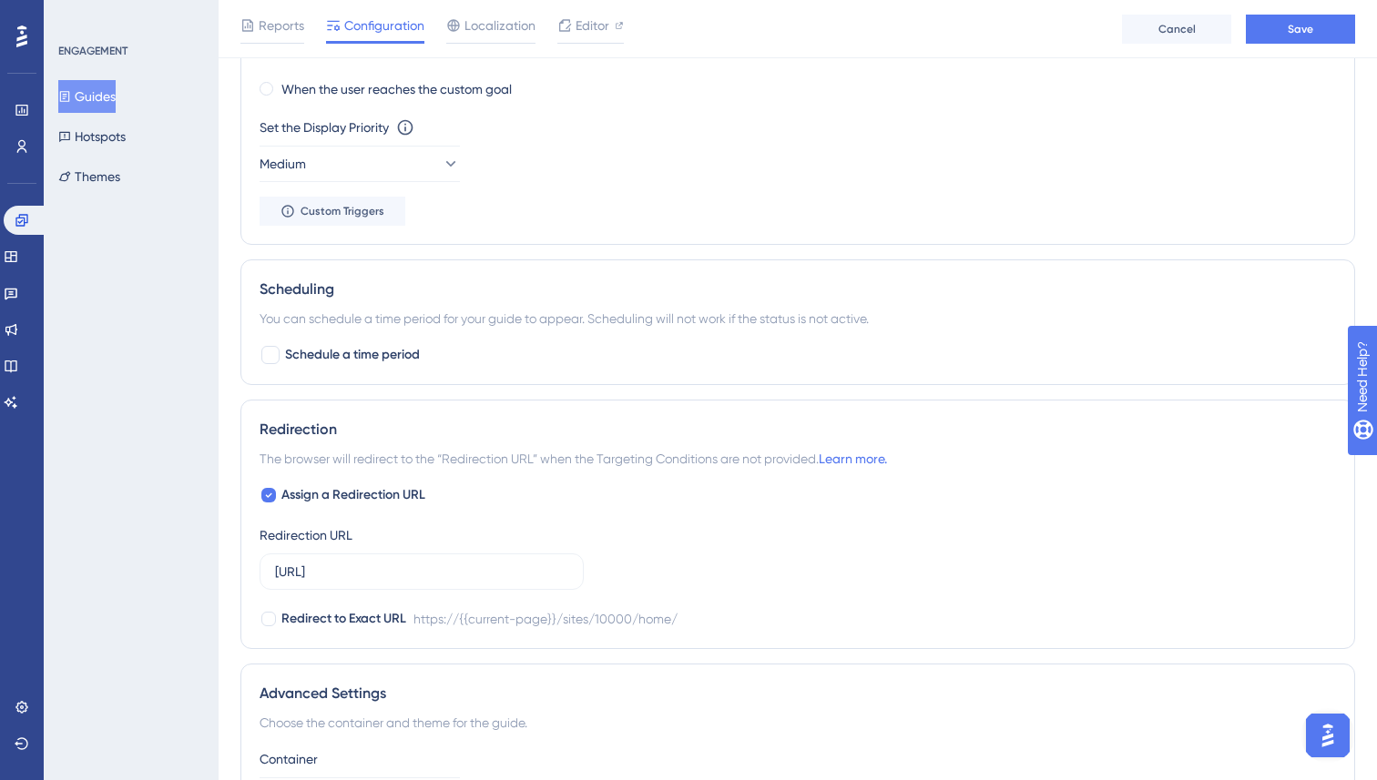
scroll to position [1143, 0]
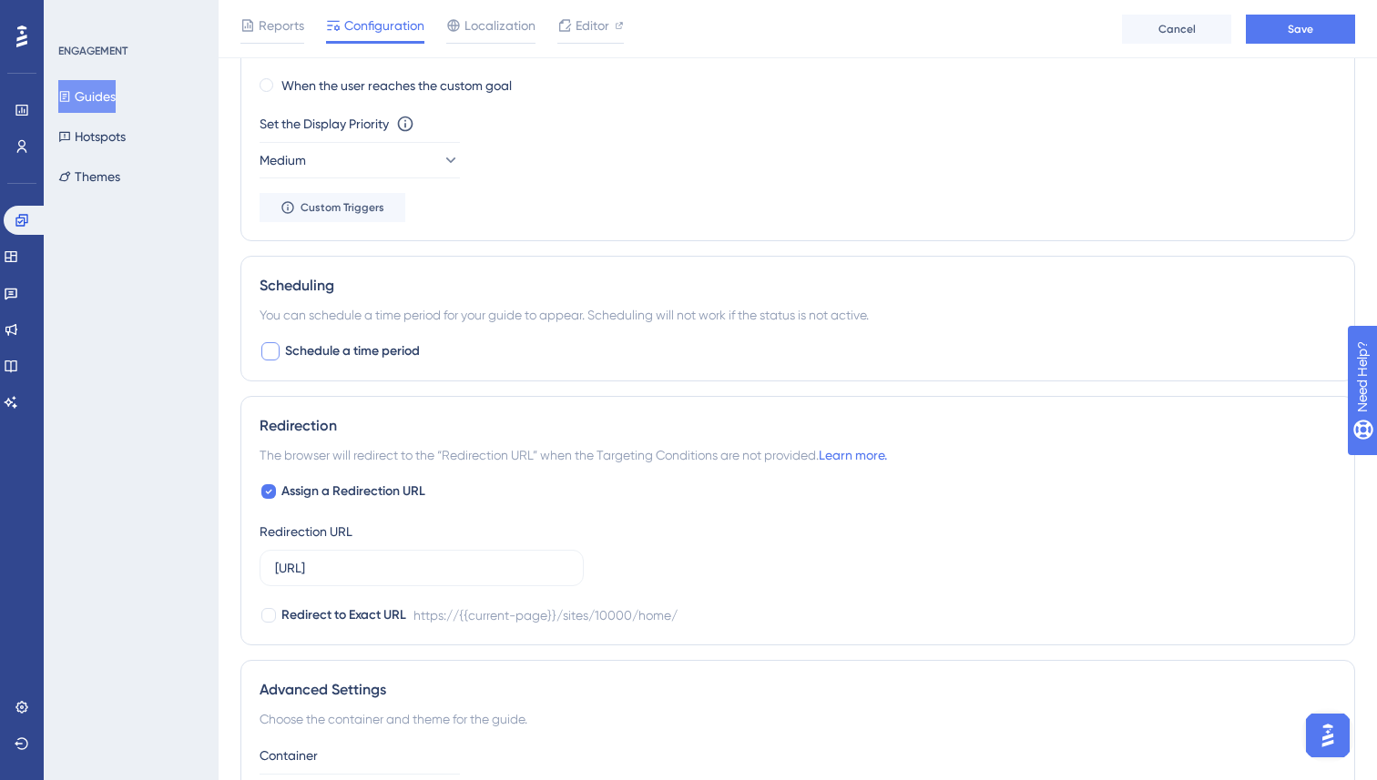
click at [274, 351] on div at bounding box center [270, 351] width 18 height 18
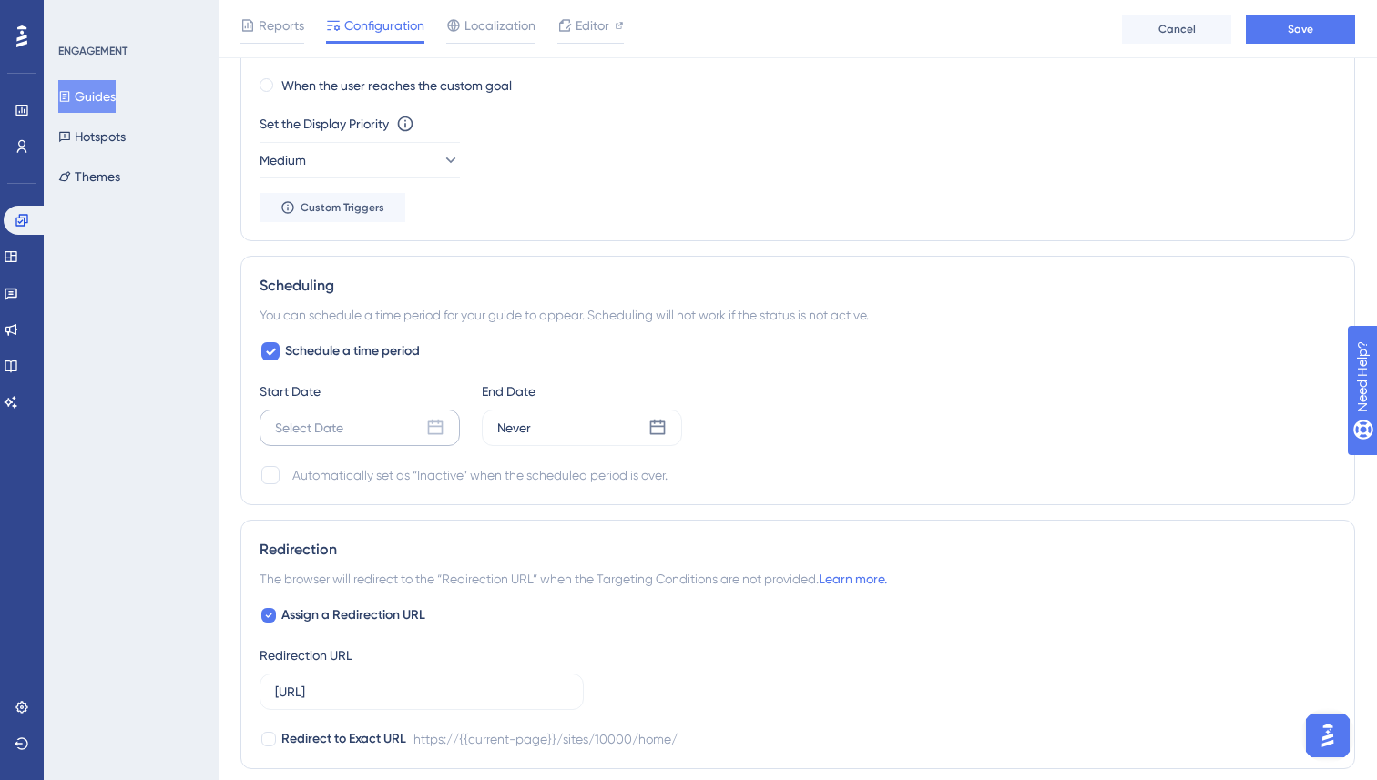
click at [362, 427] on div "Select Date" at bounding box center [359, 428] width 200 height 36
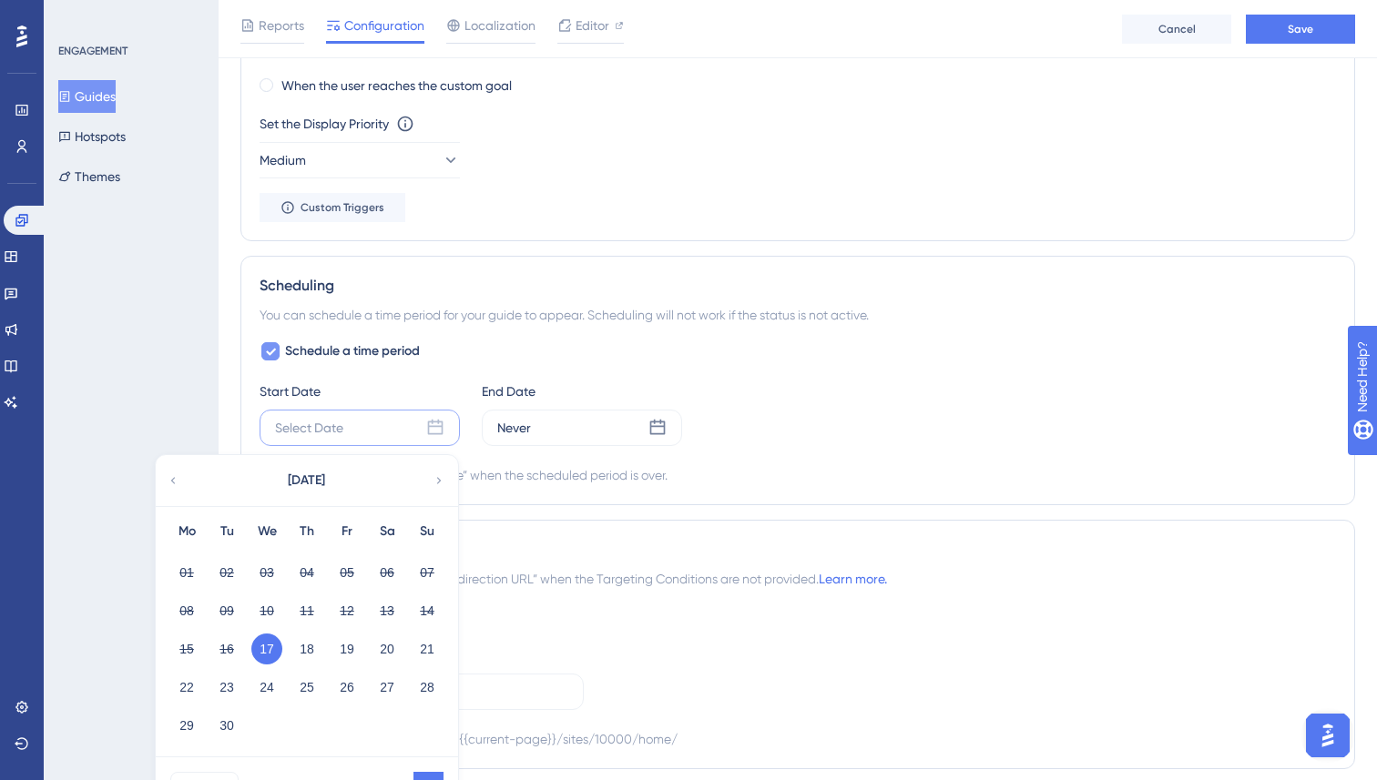
click at [271, 353] on icon at bounding box center [271, 352] width 10 height 7
checkbox input "false"
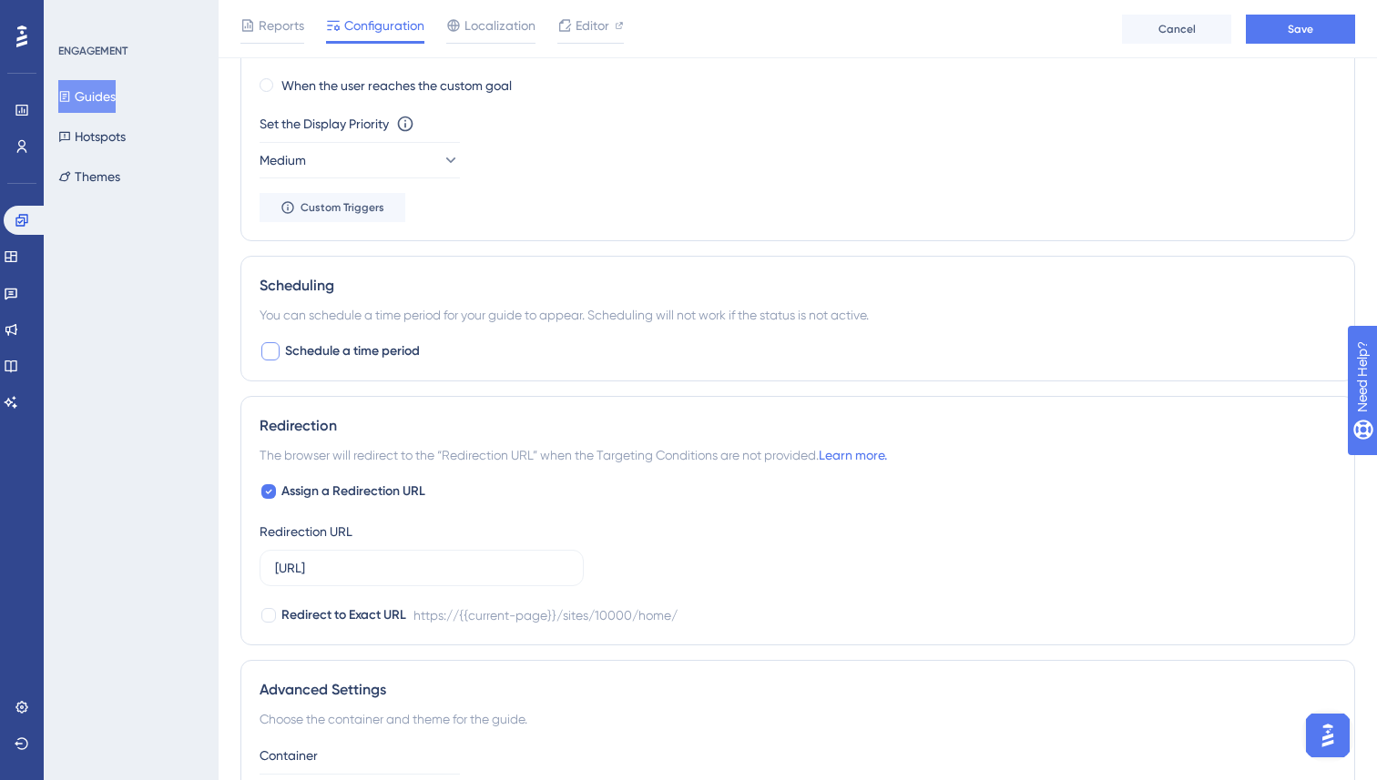
click at [840, 356] on div "Schedule a time period" at bounding box center [797, 351] width 1076 height 22
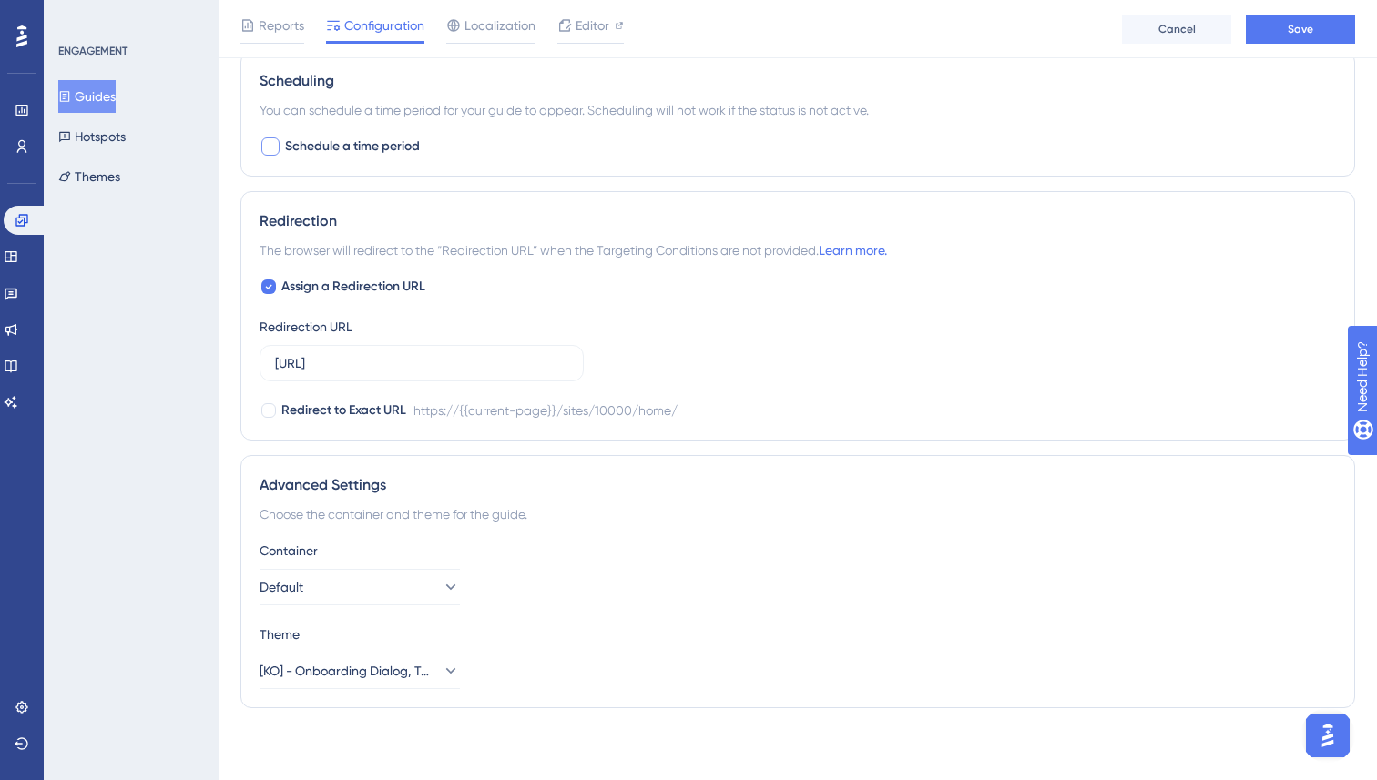
scroll to position [1348, 0]
click at [475, 366] on input "https://console.datarize.ai/sites/10000/home/" at bounding box center [421, 362] width 293 height 20
drag, startPoint x: 437, startPoint y: 366, endPoint x: 579, endPoint y: 362, distance: 142.1
click at [579, 362] on label "https://console.datarize.ai/sites/10000/home/" at bounding box center [421, 362] width 324 height 36
type input "https://console.datarize.ai/"
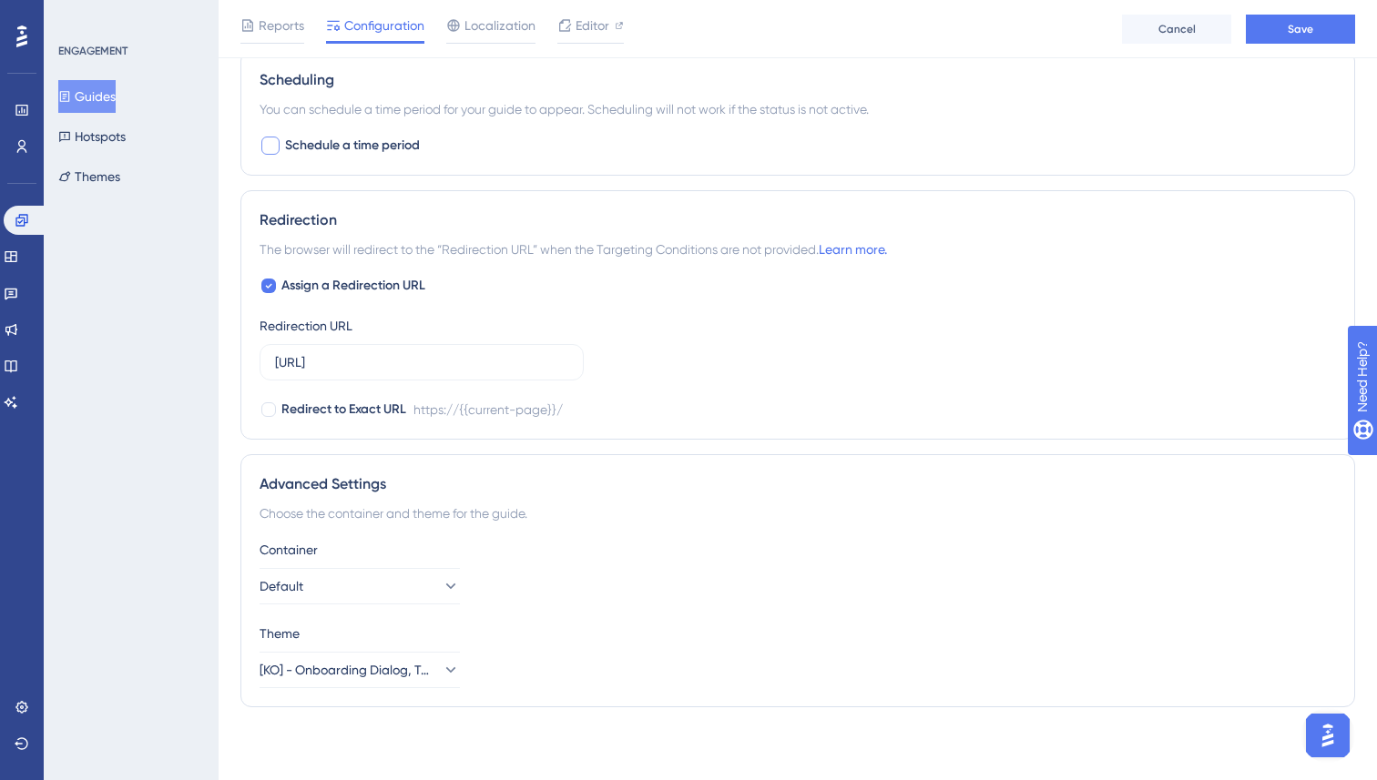
click at [756, 403] on div "Redirect to Exact URL https://{{current-page}}/" at bounding box center [797, 410] width 1076 height 22
click at [334, 584] on button "Default" at bounding box center [359, 586] width 200 height 36
click at [645, 485] on div "Advanced Settings" at bounding box center [797, 484] width 1076 height 22
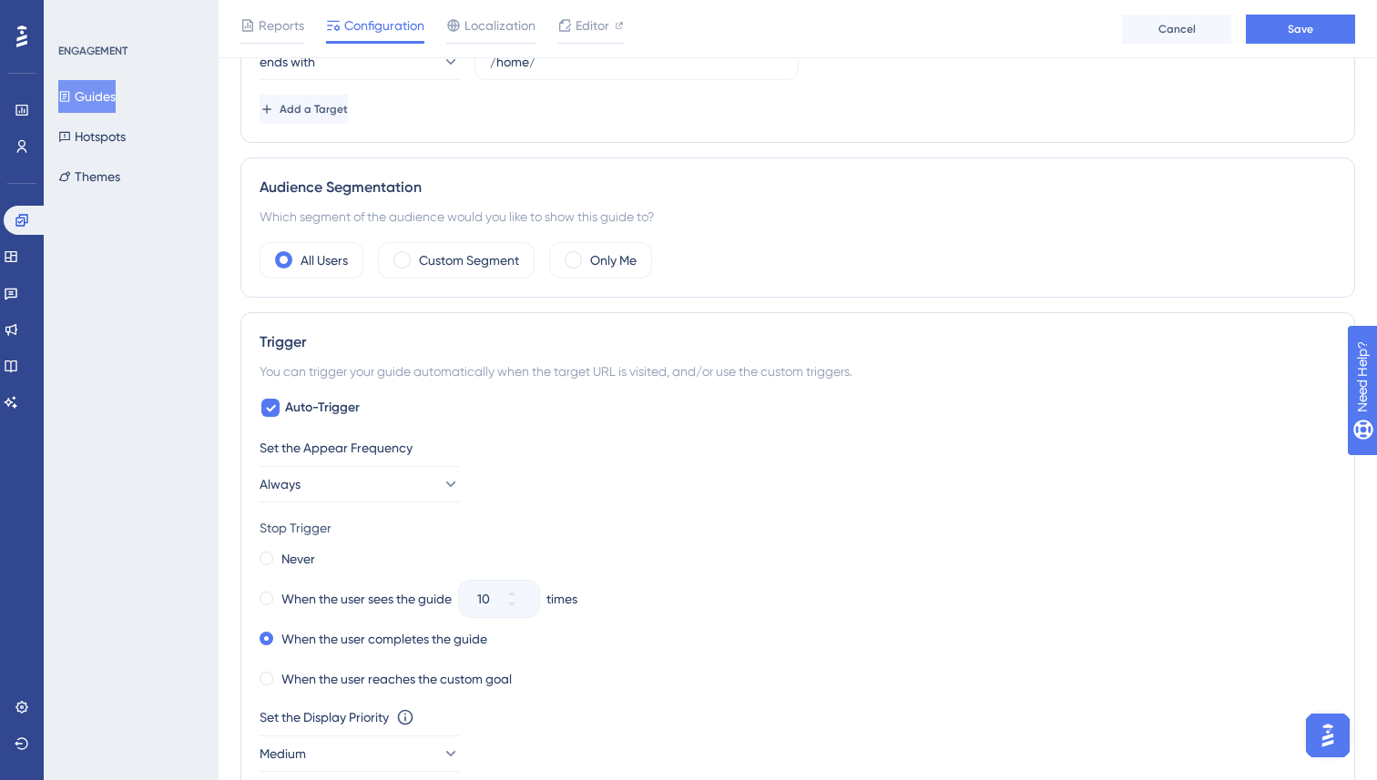
scroll to position [0, 0]
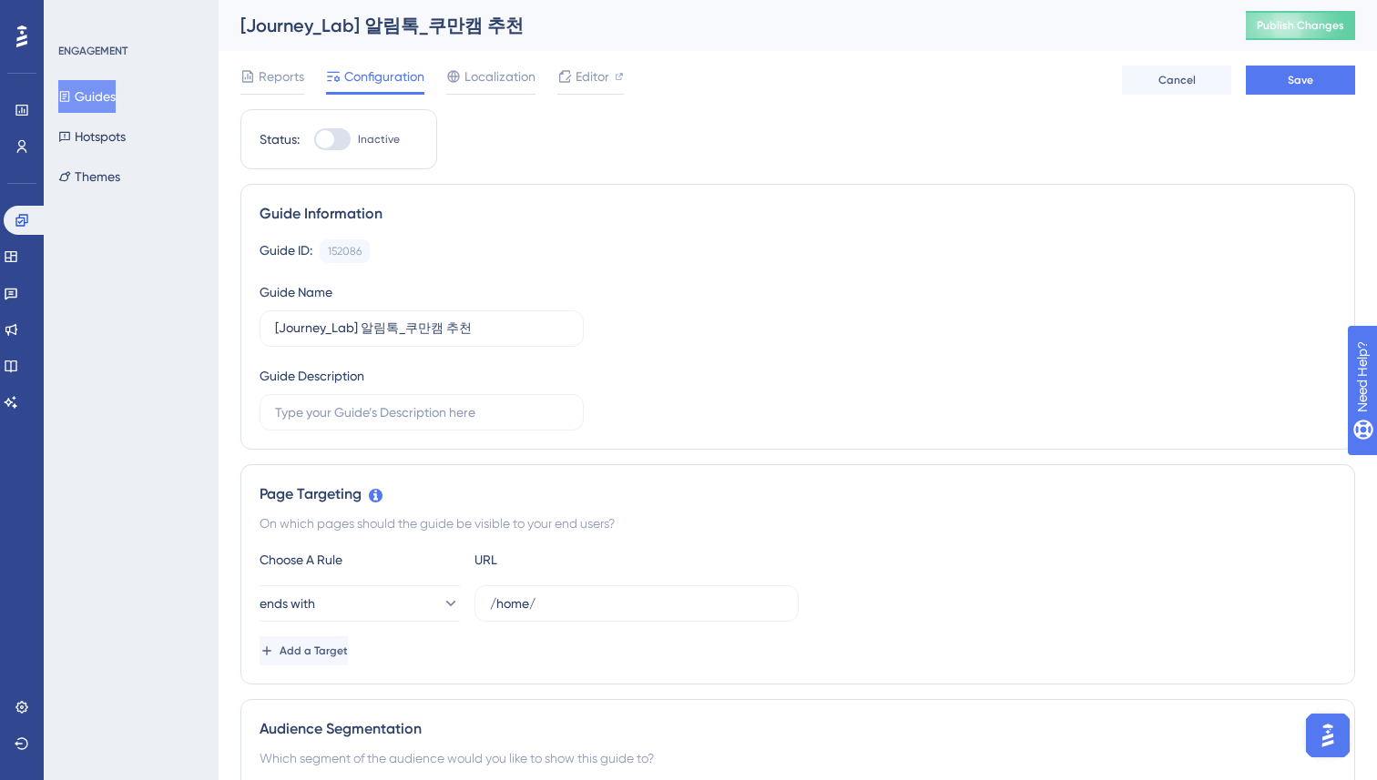
click at [719, 343] on div "Guide ID: 152086 Copy Guide Name [Journey_Lab] 알림톡_쿠만캠 추천 Guide Description" at bounding box center [797, 334] width 1076 height 191
click at [1286, 86] on button "Save" at bounding box center [1299, 80] width 109 height 29
